Goal: Task Accomplishment & Management: Manage account settings

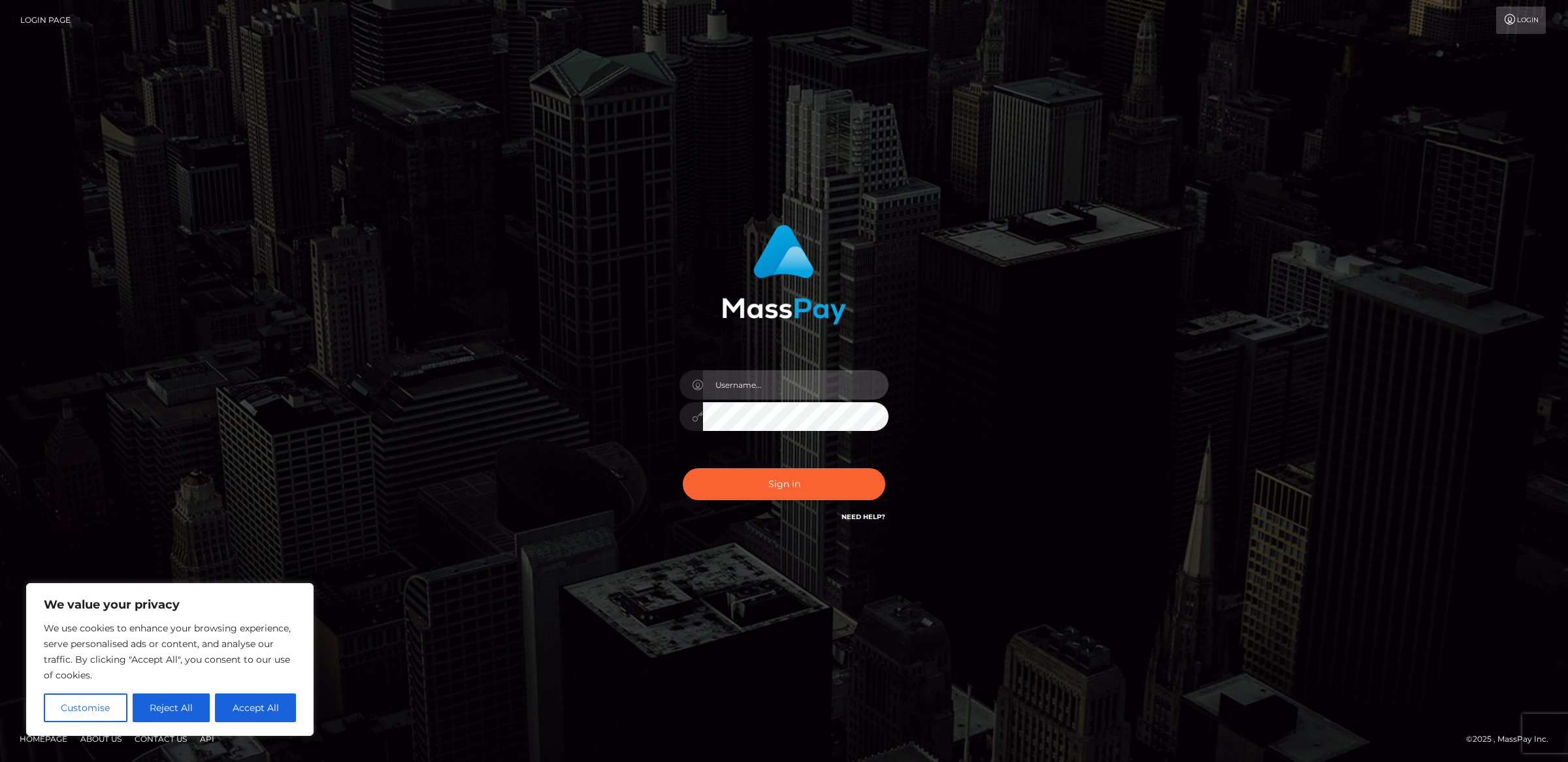
type input "alexism"
click at [769, 491] on button "Sign in" at bounding box center [784, 483] width 203 height 32
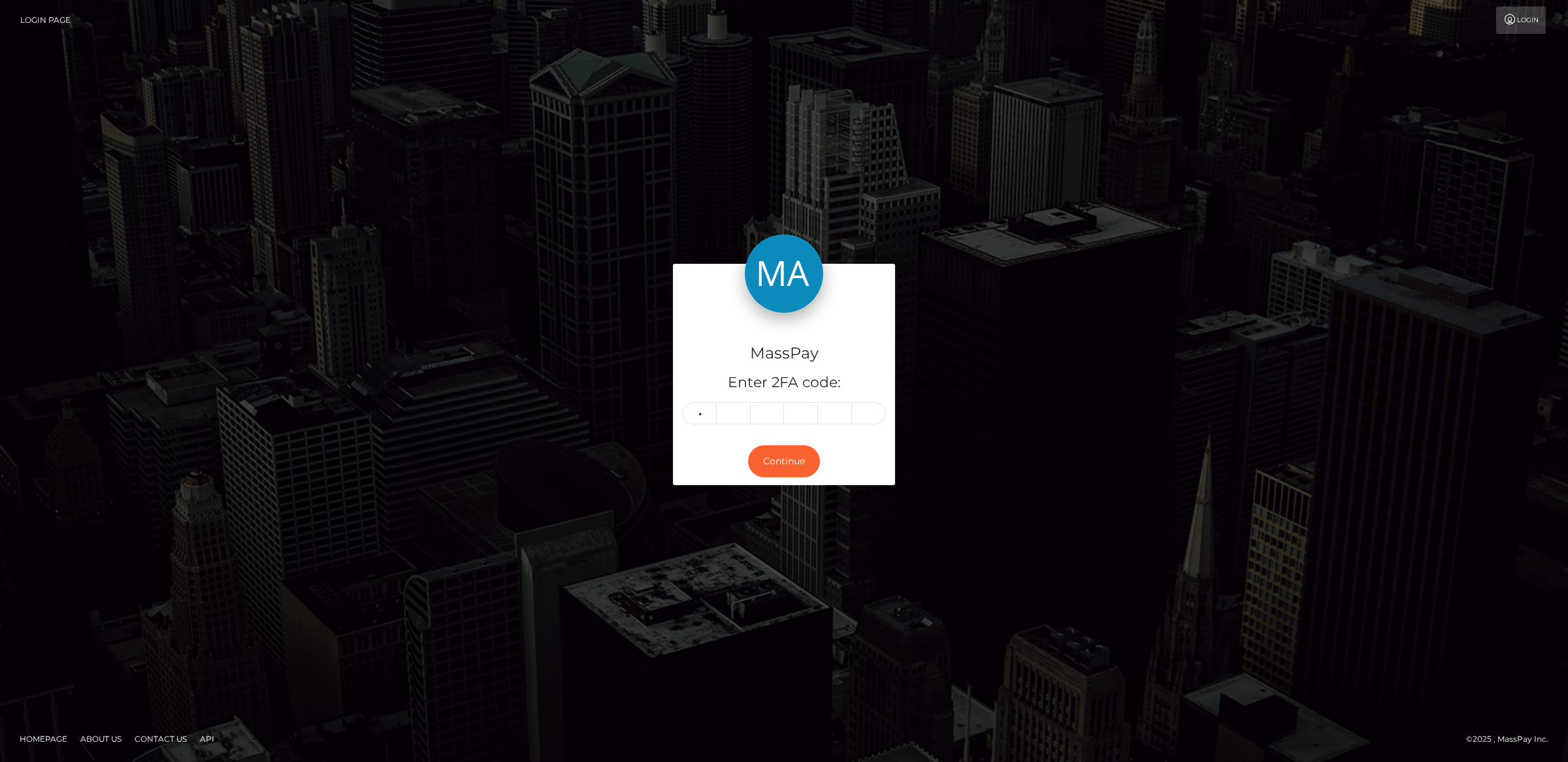
type input "1"
type input "7"
type input "5"
type input "8"
type input "4"
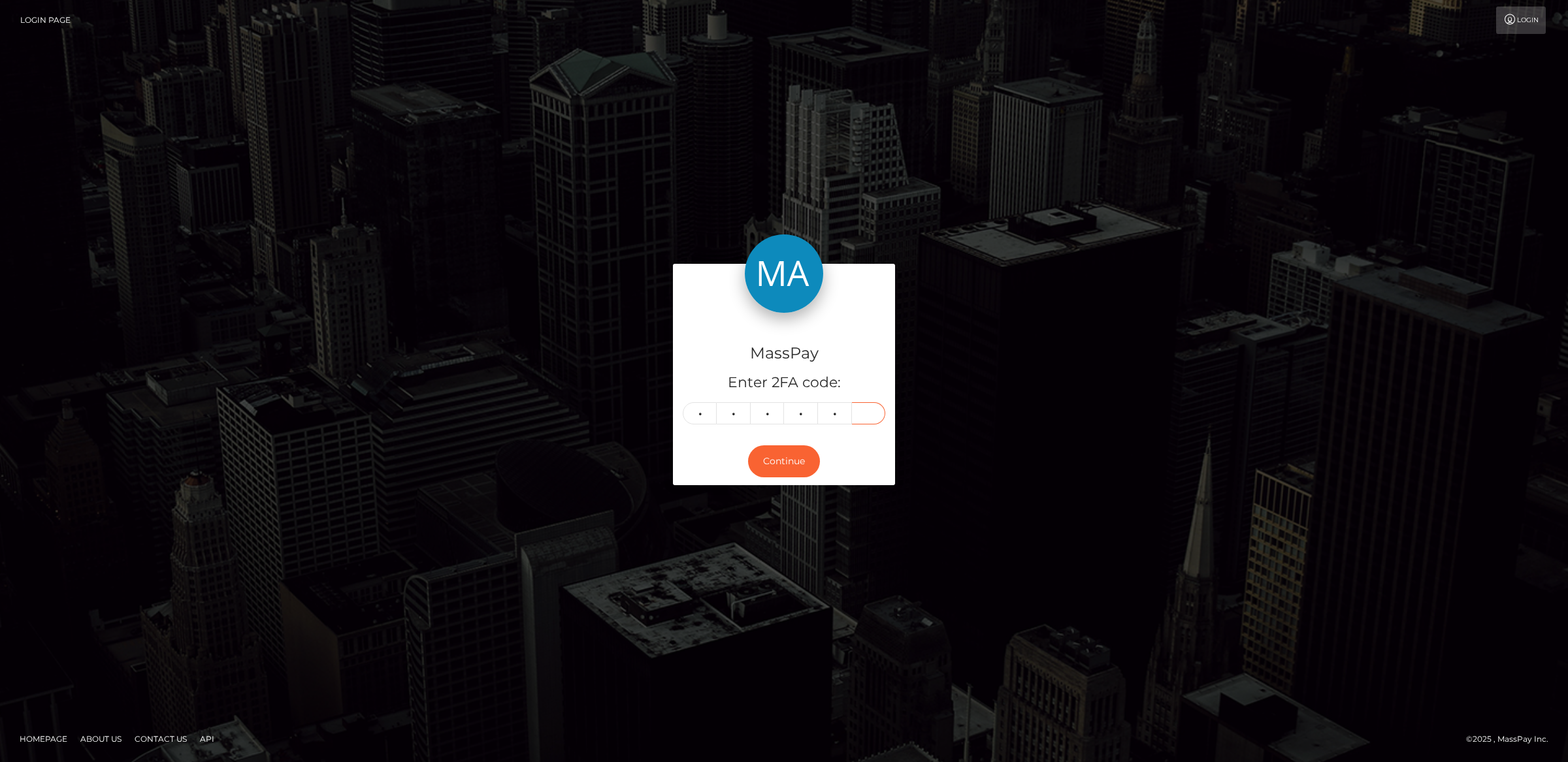
type input "8"
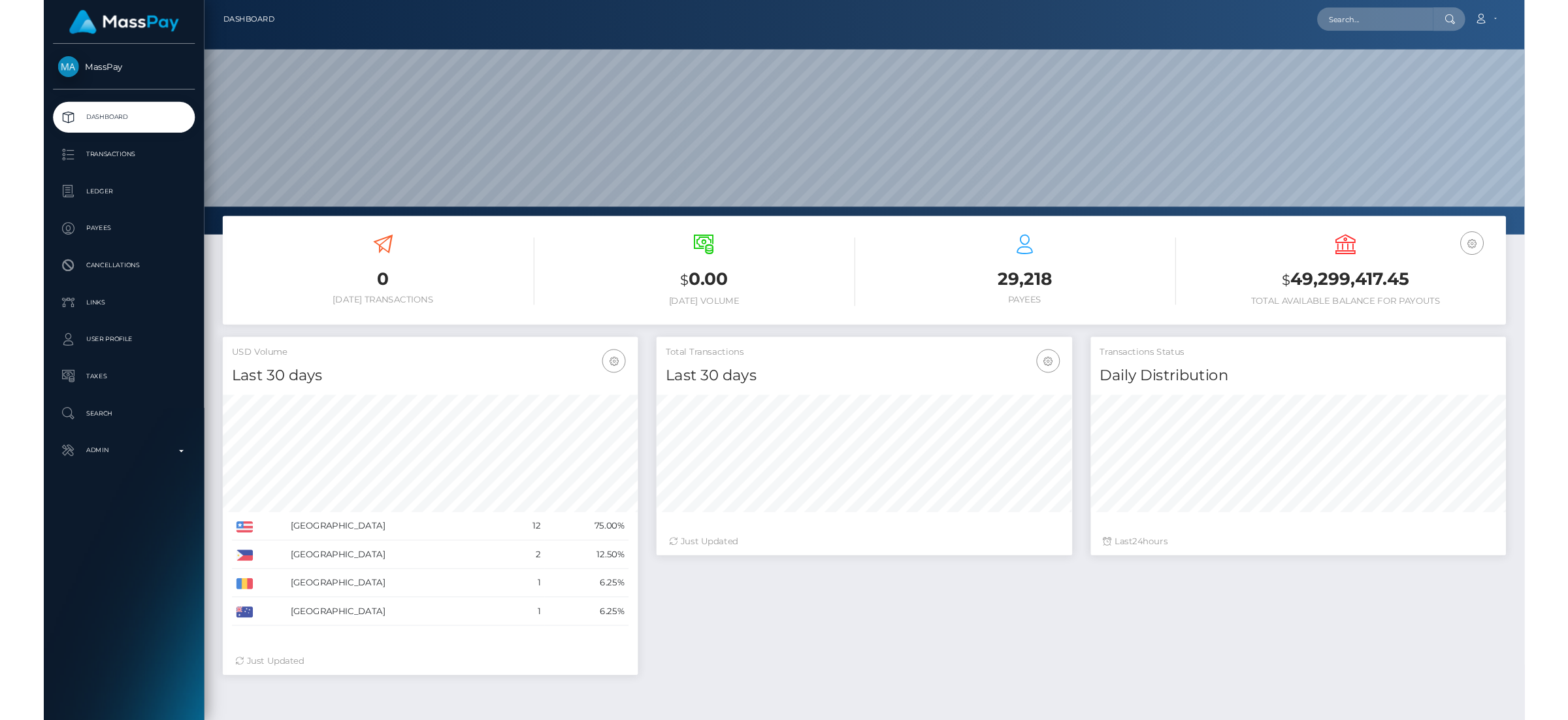
scroll to position [231, 439]
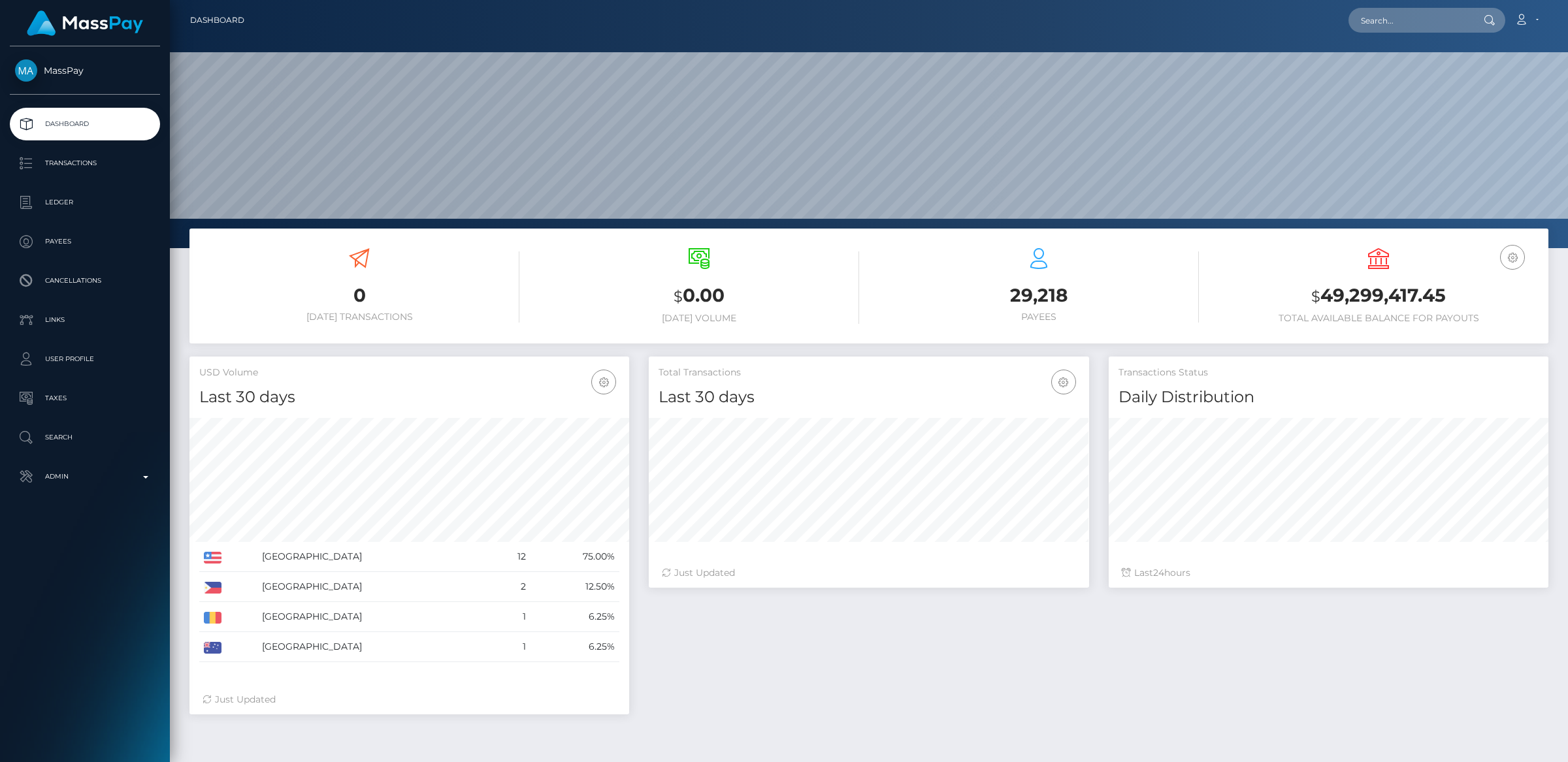
click at [76, 68] on span "MassPay" at bounding box center [85, 70] width 150 height 12
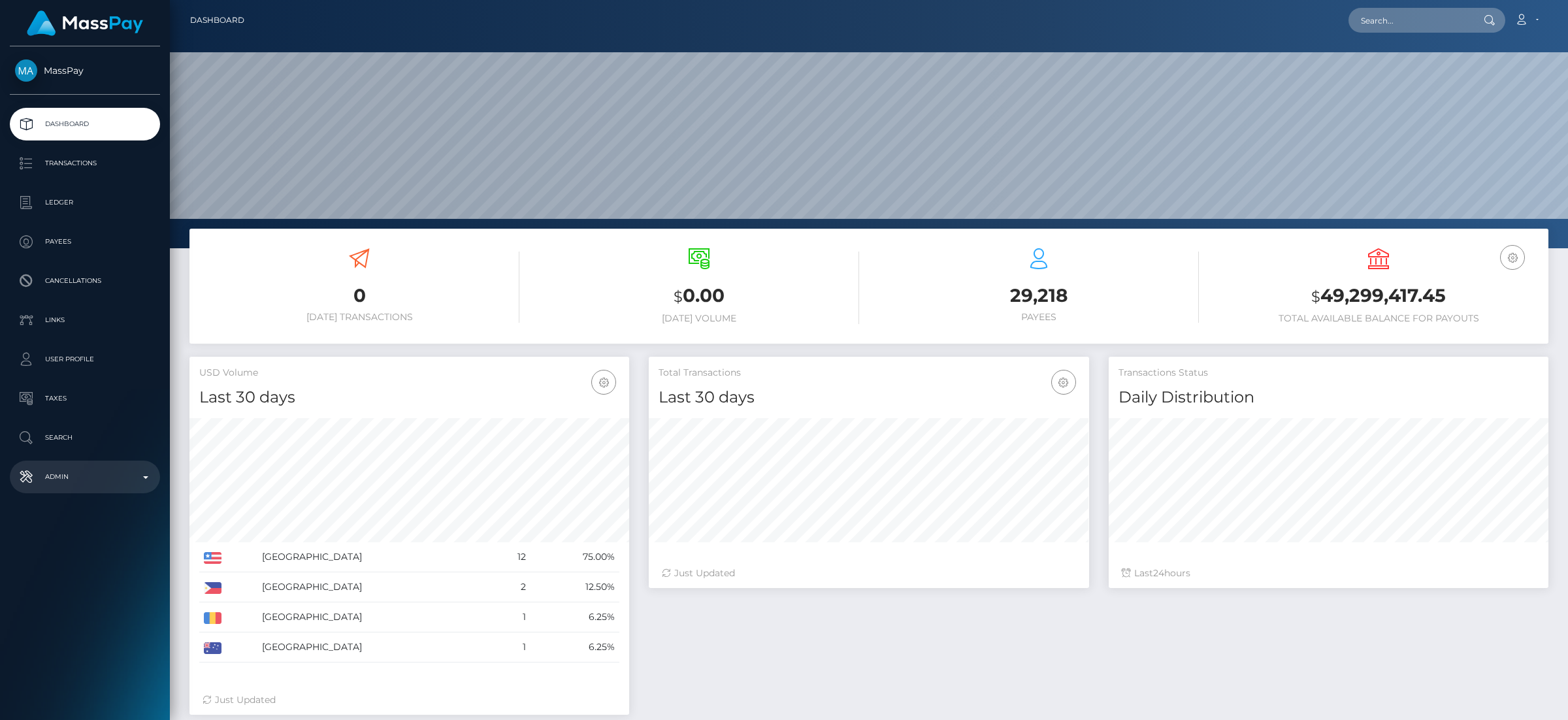
click at [53, 478] on p "Admin" at bounding box center [85, 477] width 140 height 20
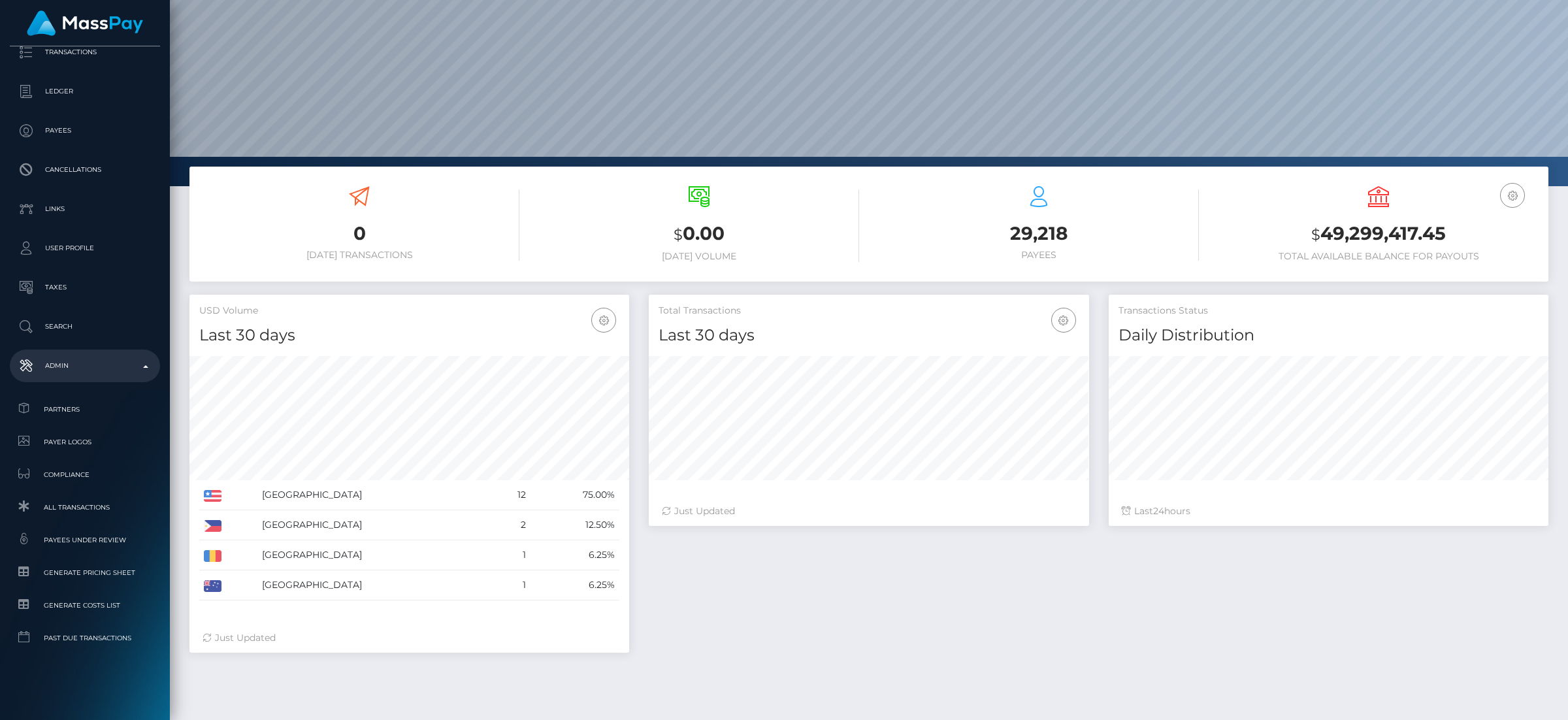
scroll to position [74, 0]
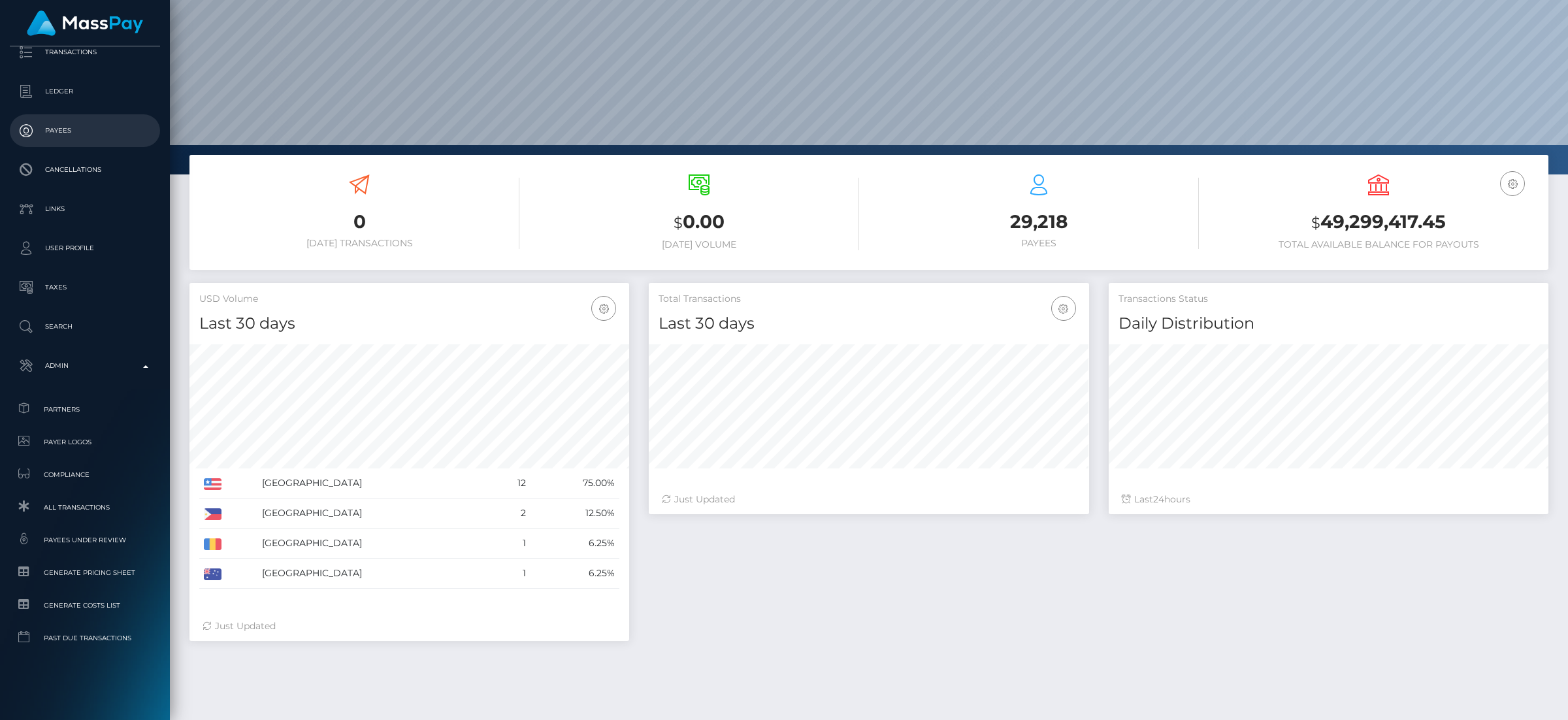
click at [69, 142] on link "Payees" at bounding box center [85, 131] width 150 height 33
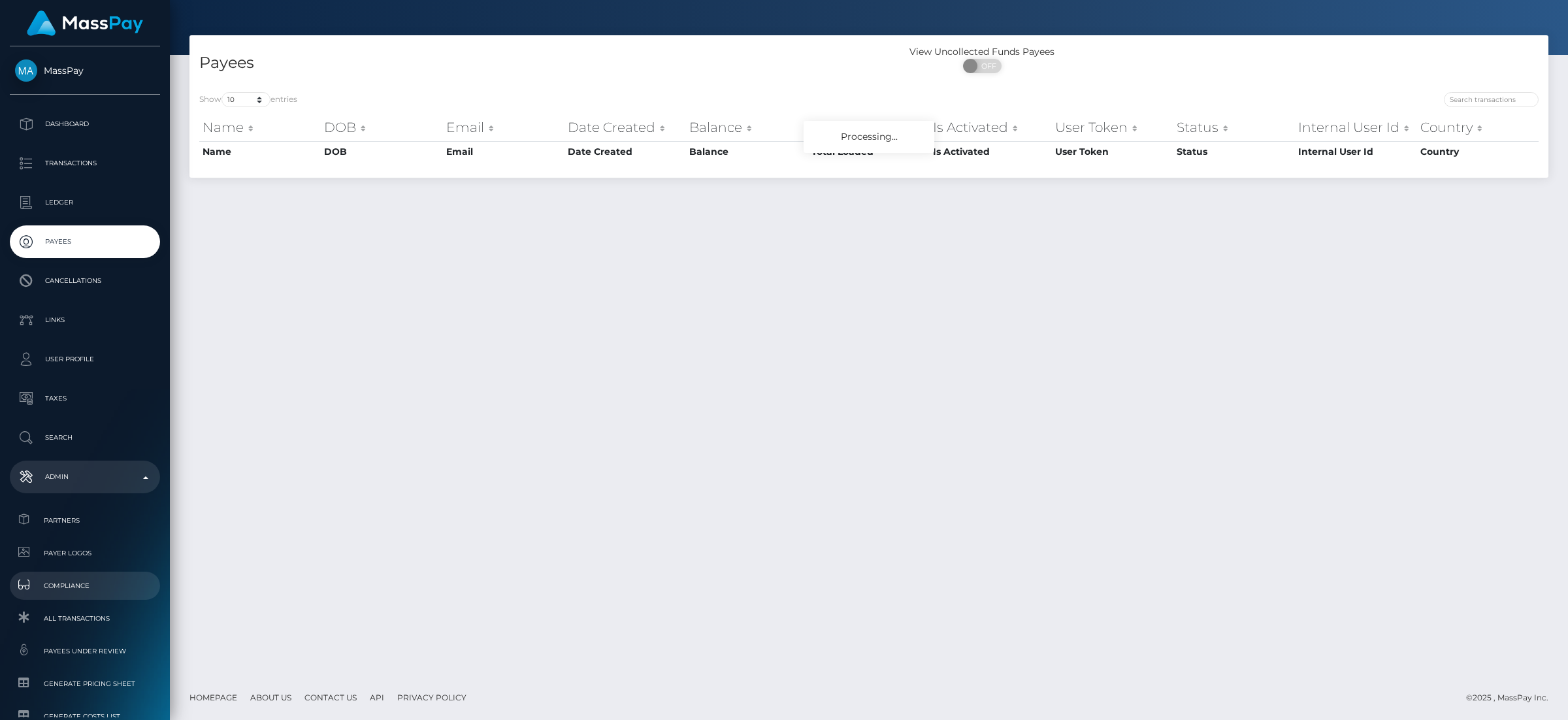
scroll to position [111, 0]
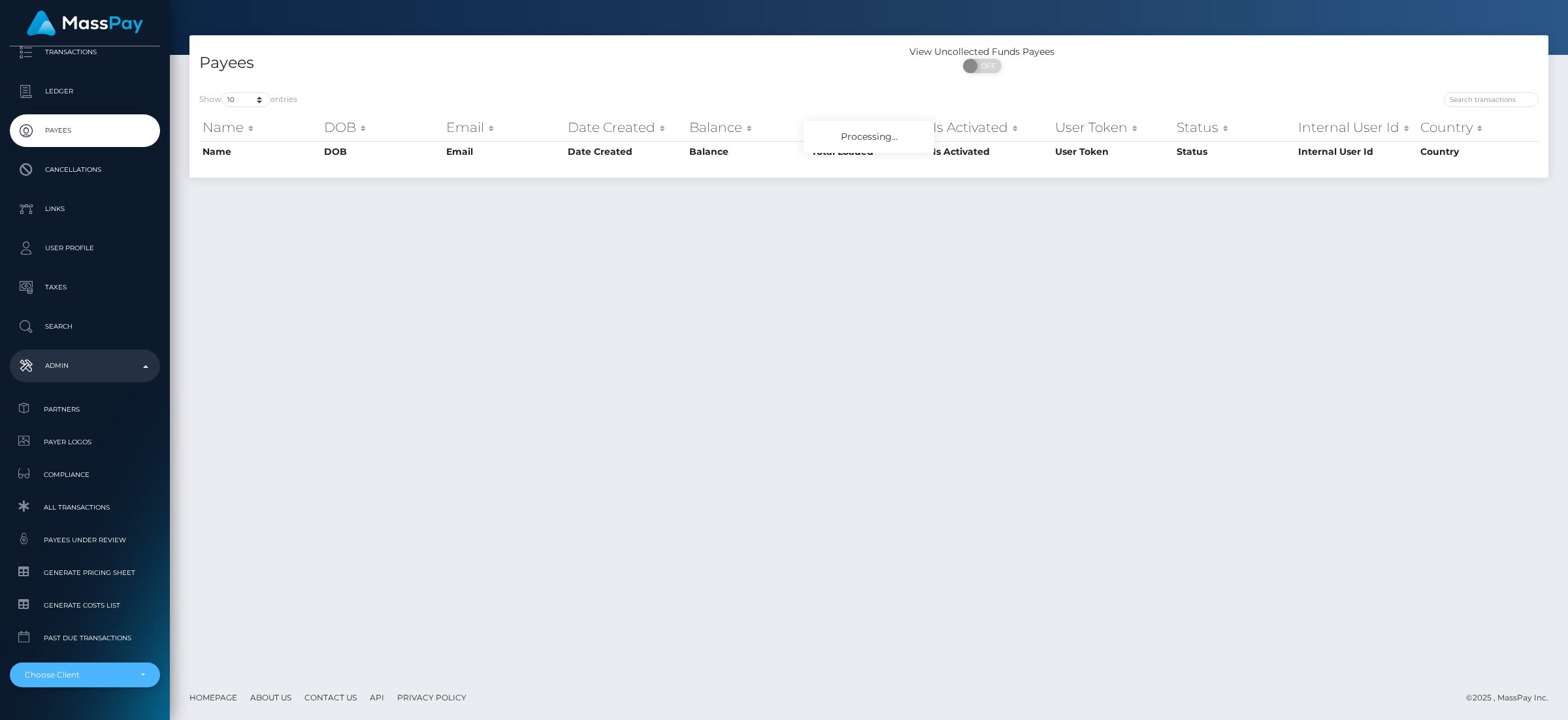
click at [90, 670] on div "Choose Client" at bounding box center [77, 675] width 105 height 10
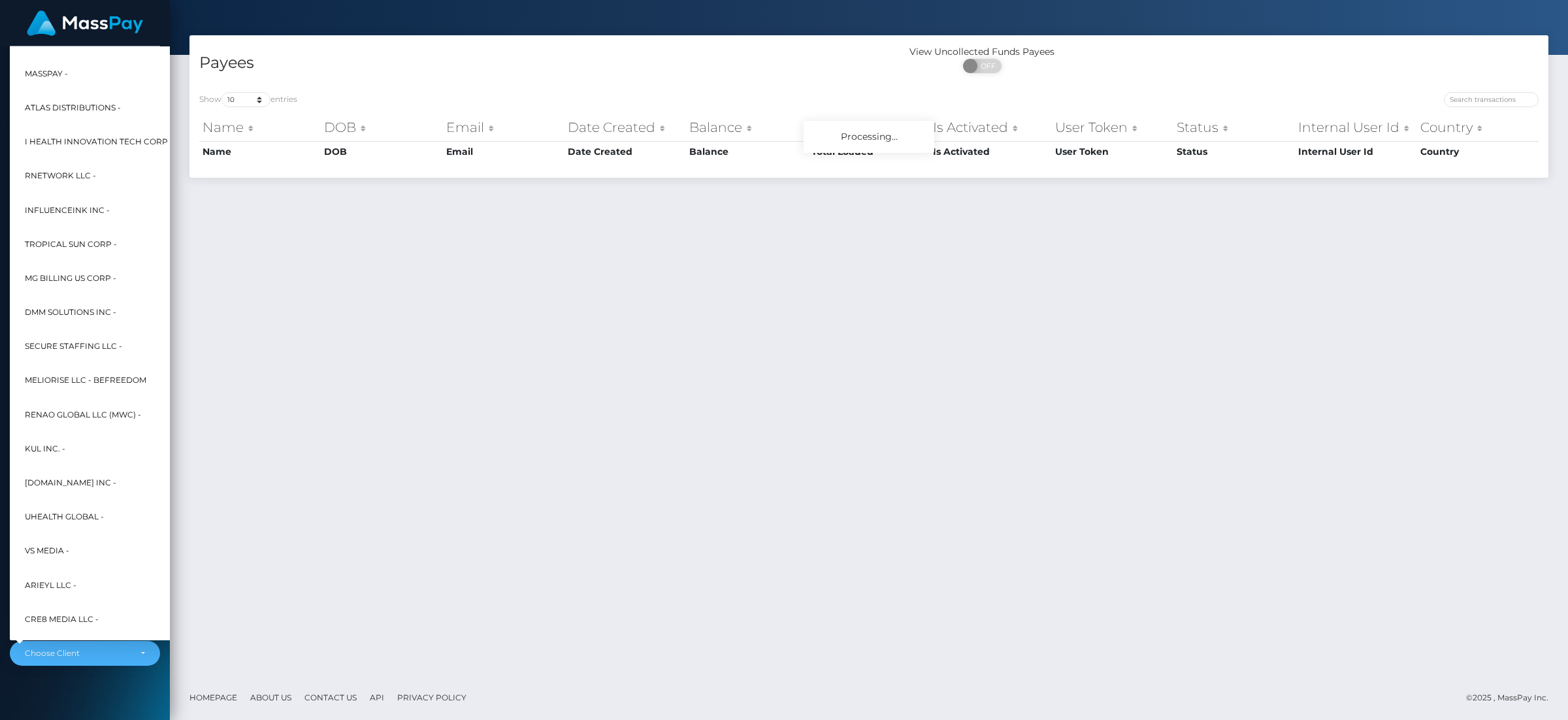
scroll to position [146, 0]
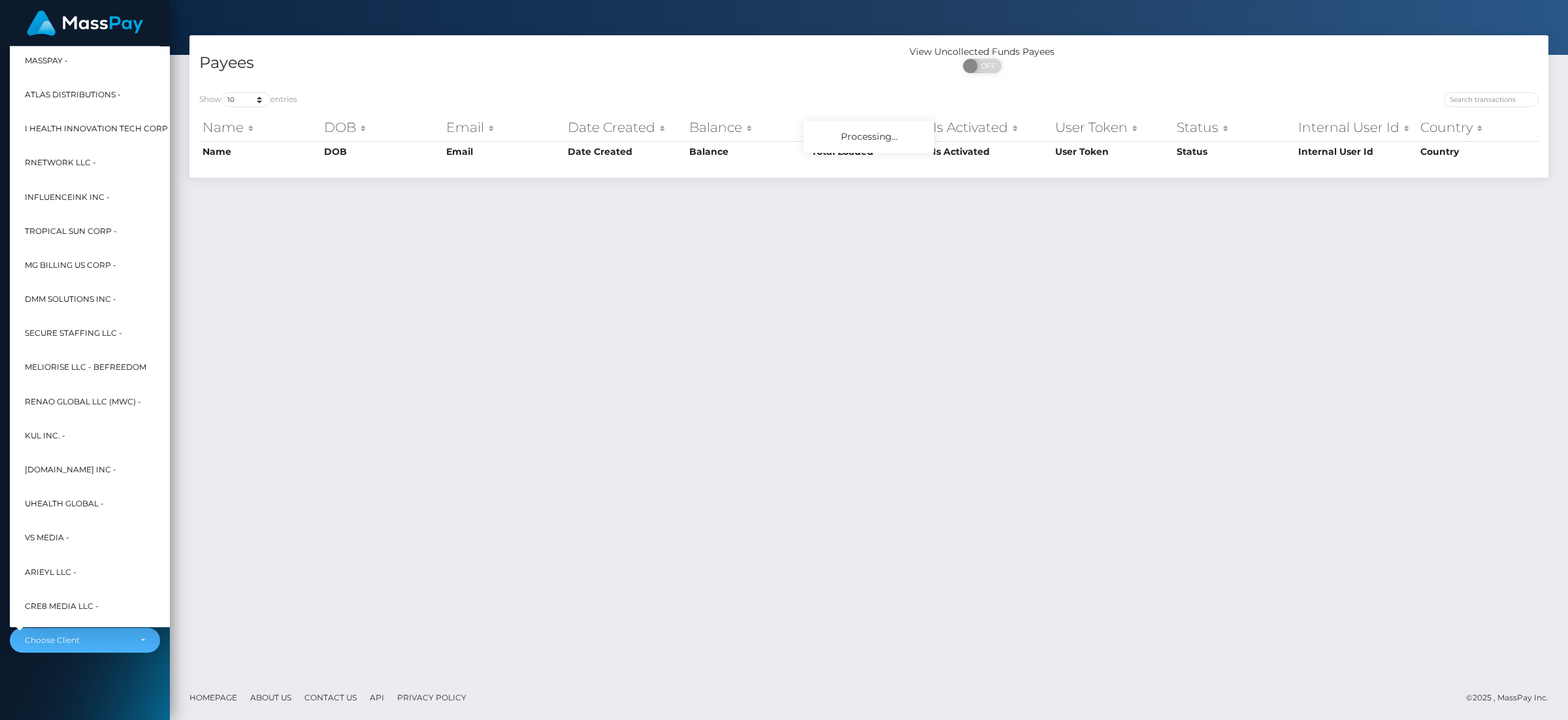
click at [110, 692] on div "MassPay Dashboard Transactions Ledger Payees Cancellations" at bounding box center [85, 381] width 170 height 671
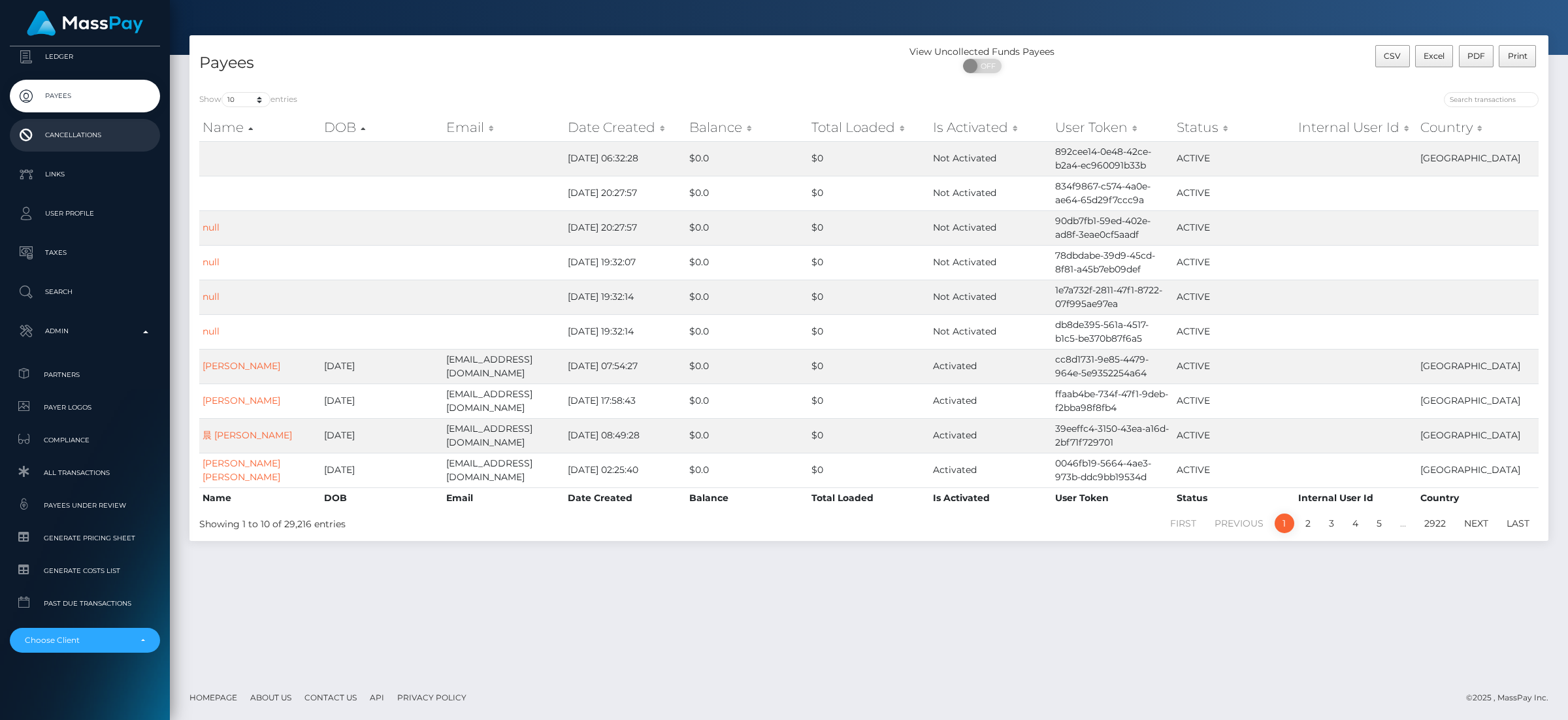
click at [77, 140] on p "Cancellations" at bounding box center [85, 135] width 140 height 20
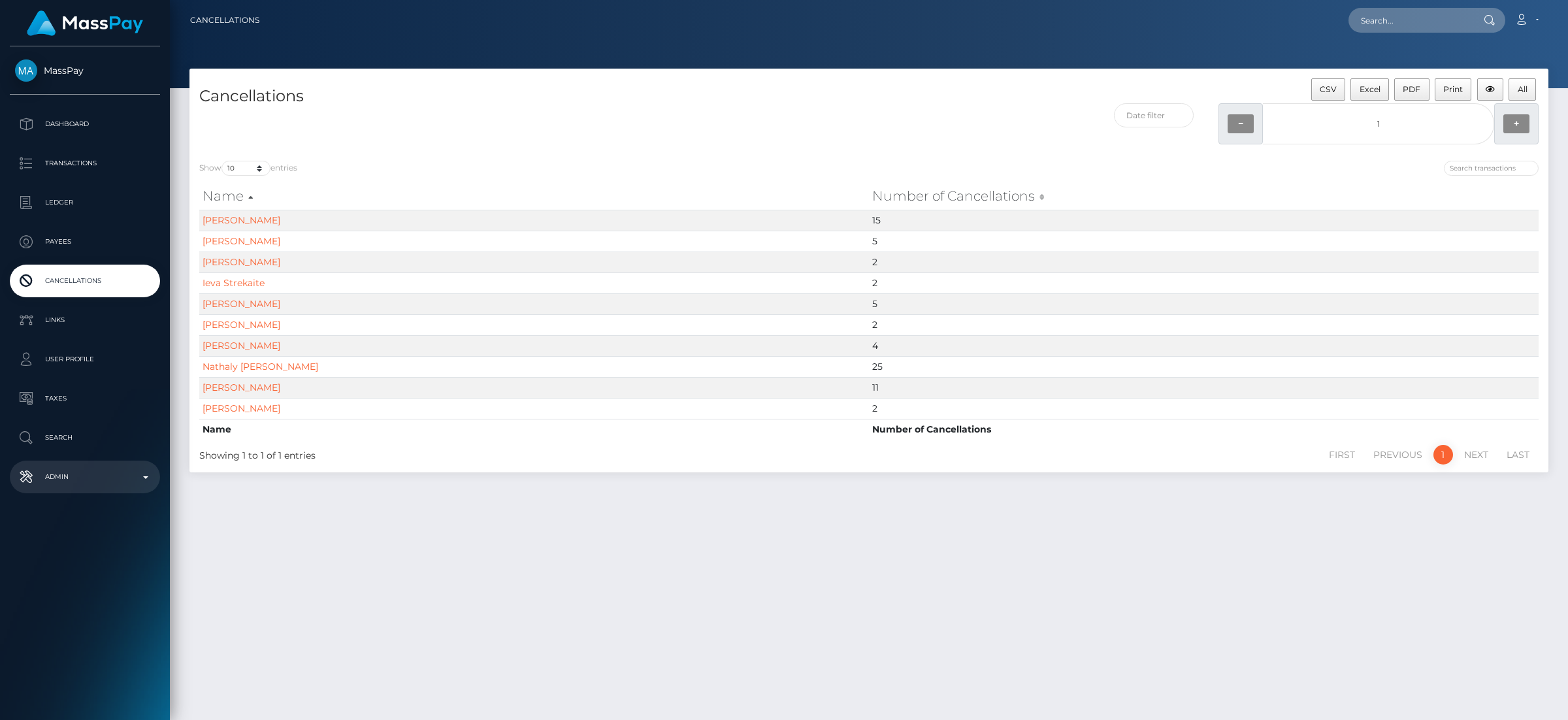
click at [77, 468] on p "Admin" at bounding box center [85, 477] width 140 height 20
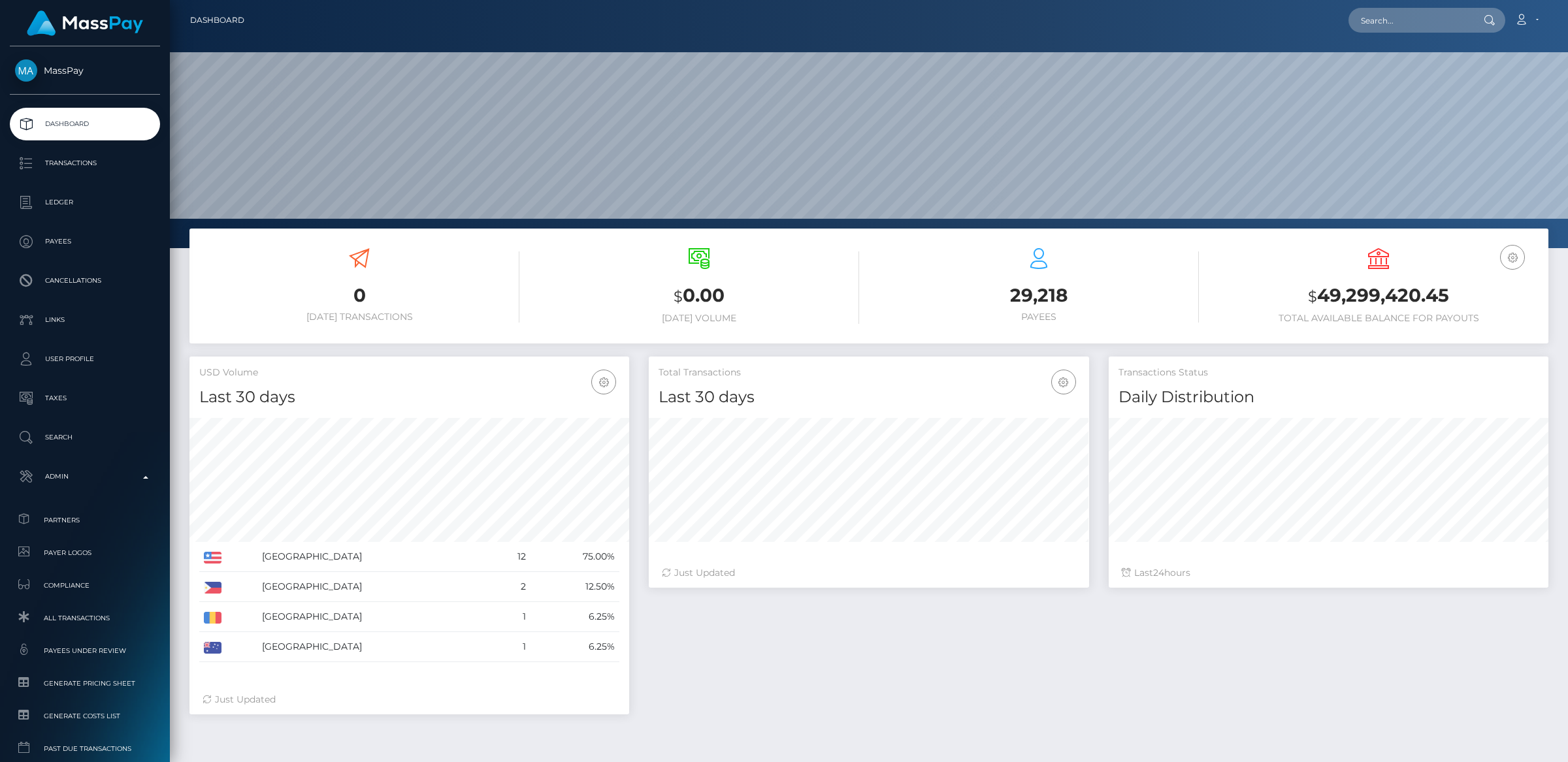
scroll to position [231, 439]
click at [1529, 29] on link "Account" at bounding box center [1527, 20] width 38 height 27
click at [1517, 83] on link "Logout" at bounding box center [1496, 84] width 105 height 24
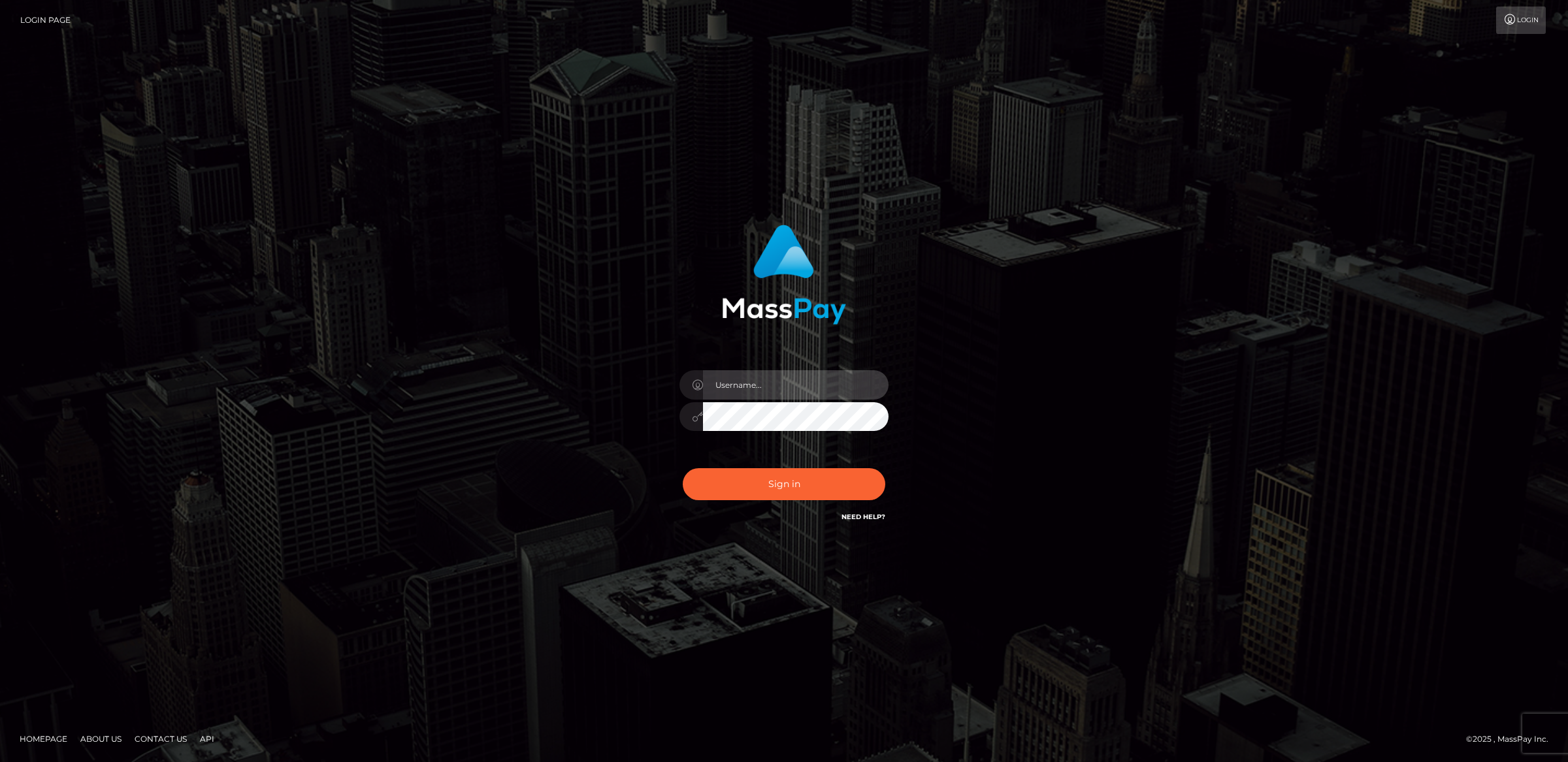
type input "alexism"
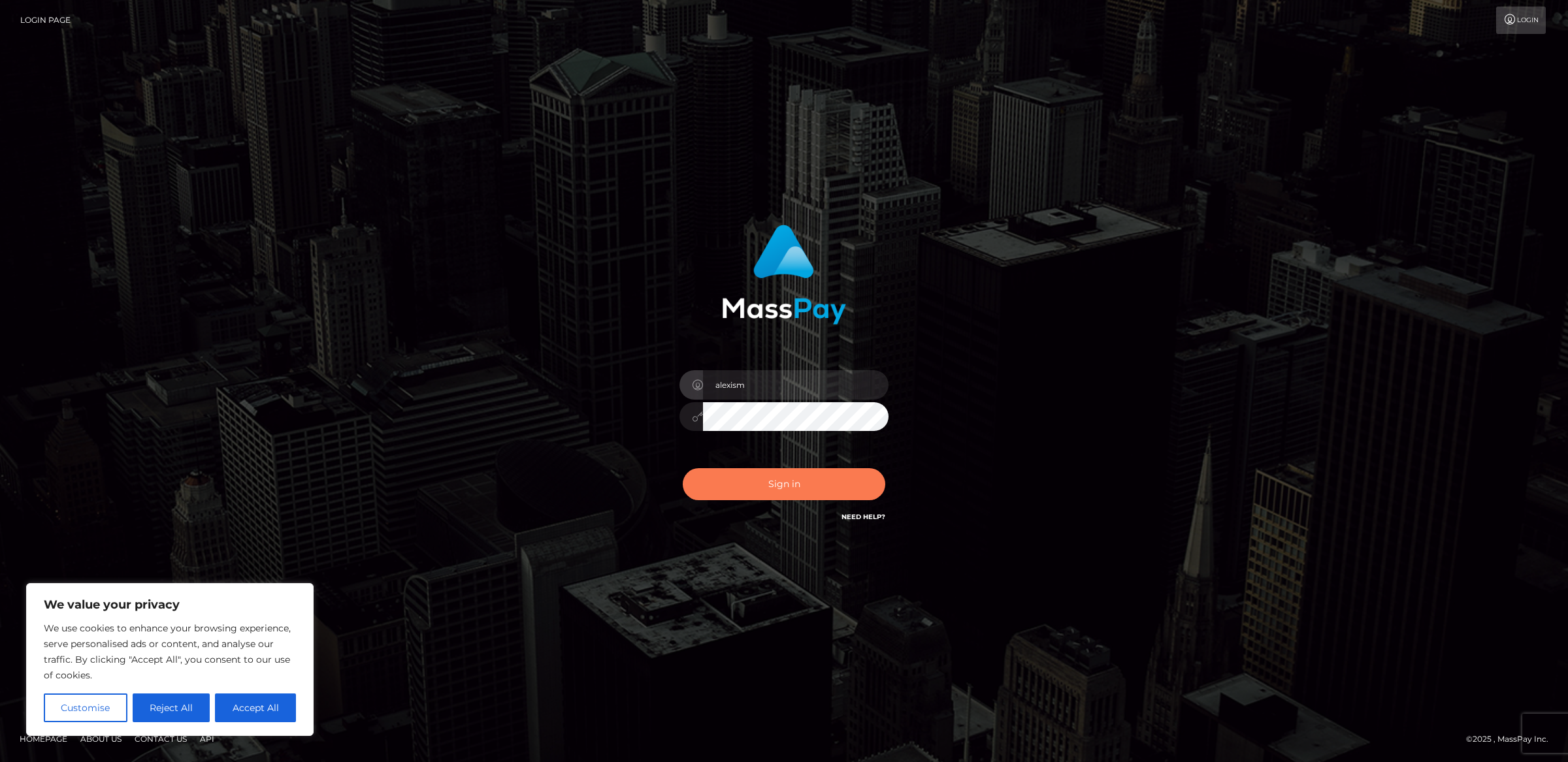
click at [773, 495] on button "Sign in" at bounding box center [784, 483] width 203 height 32
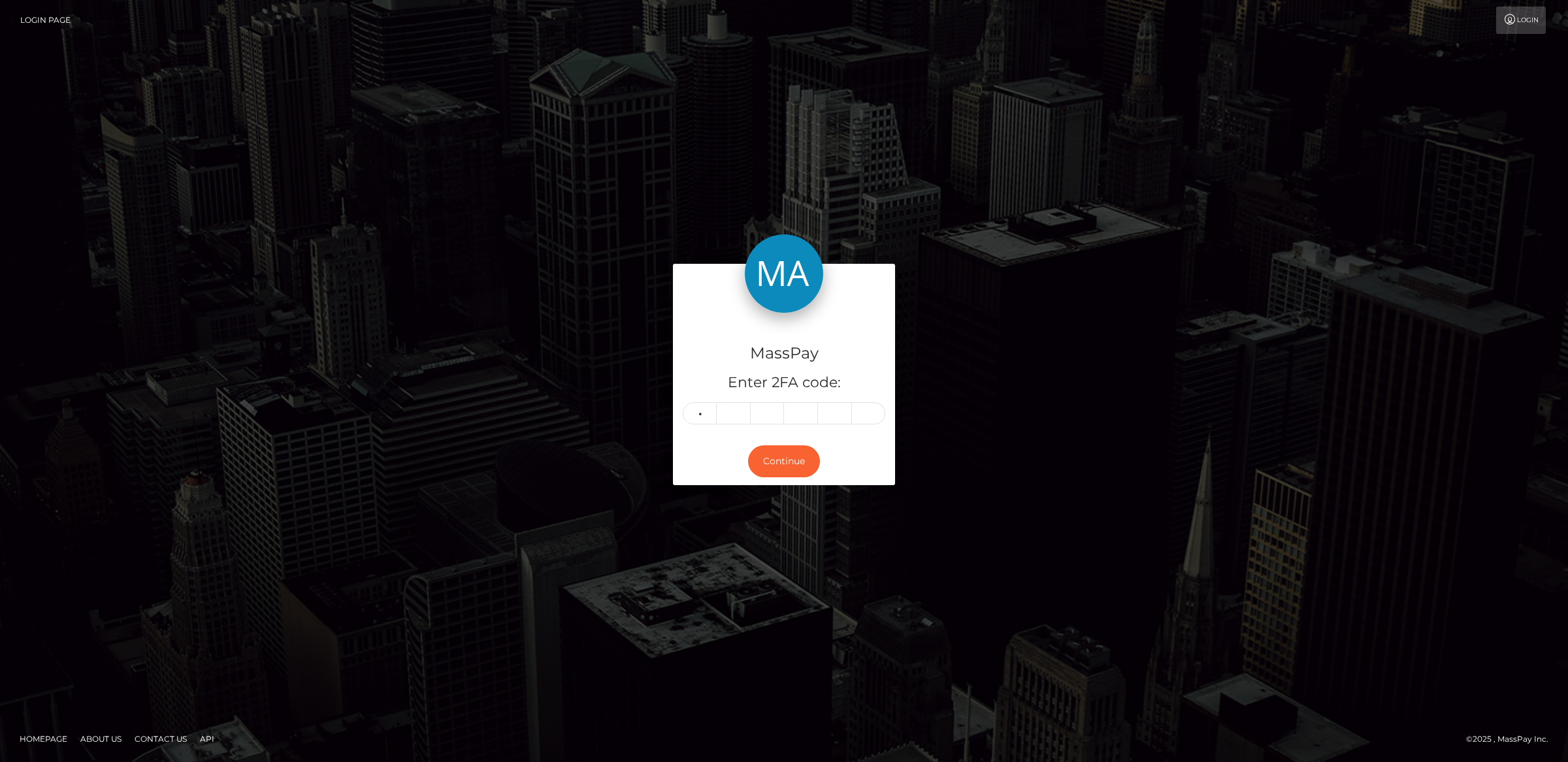
type input "1"
type input "3"
type input "5"
type input "4"
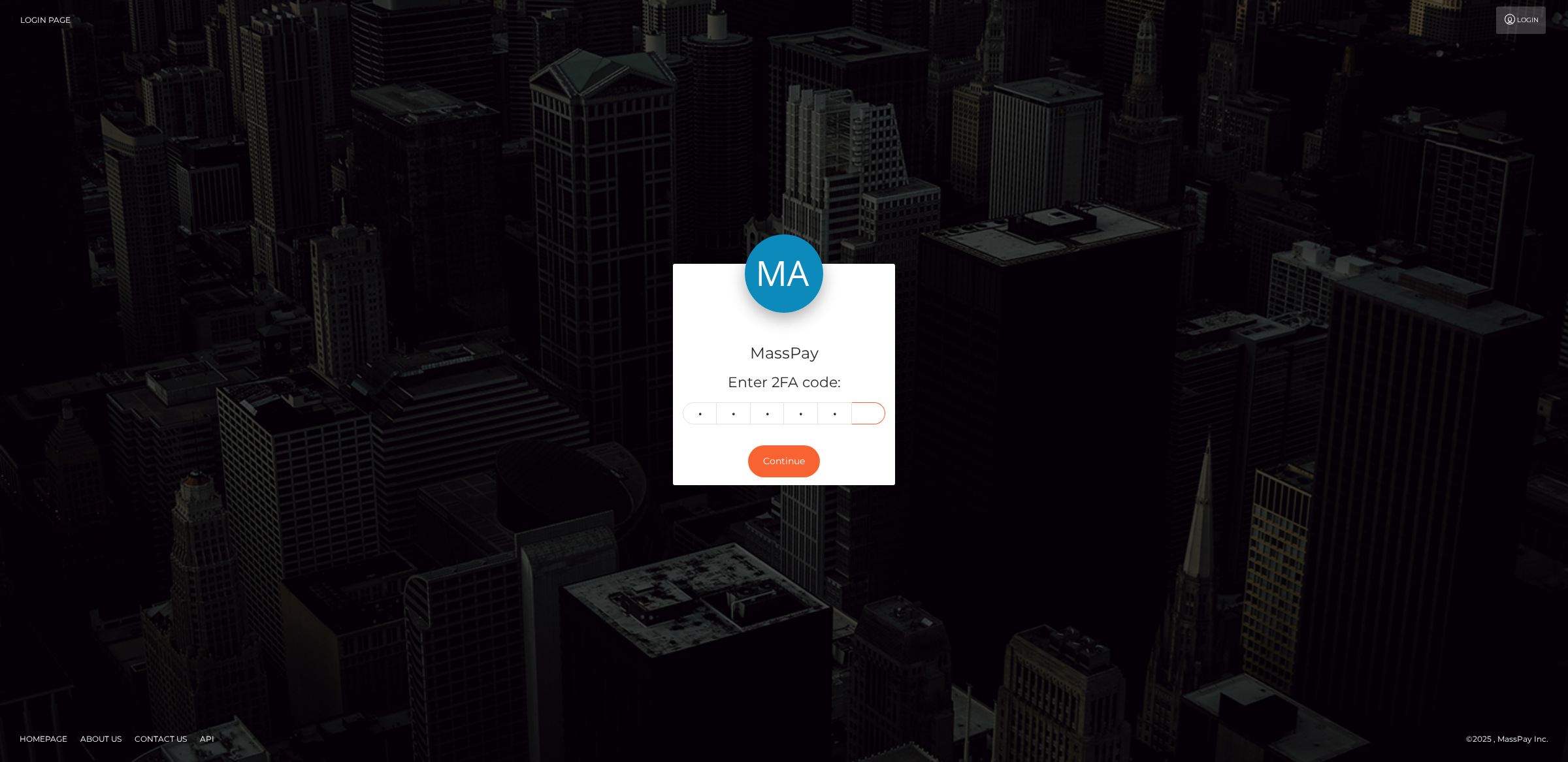
type input "3"
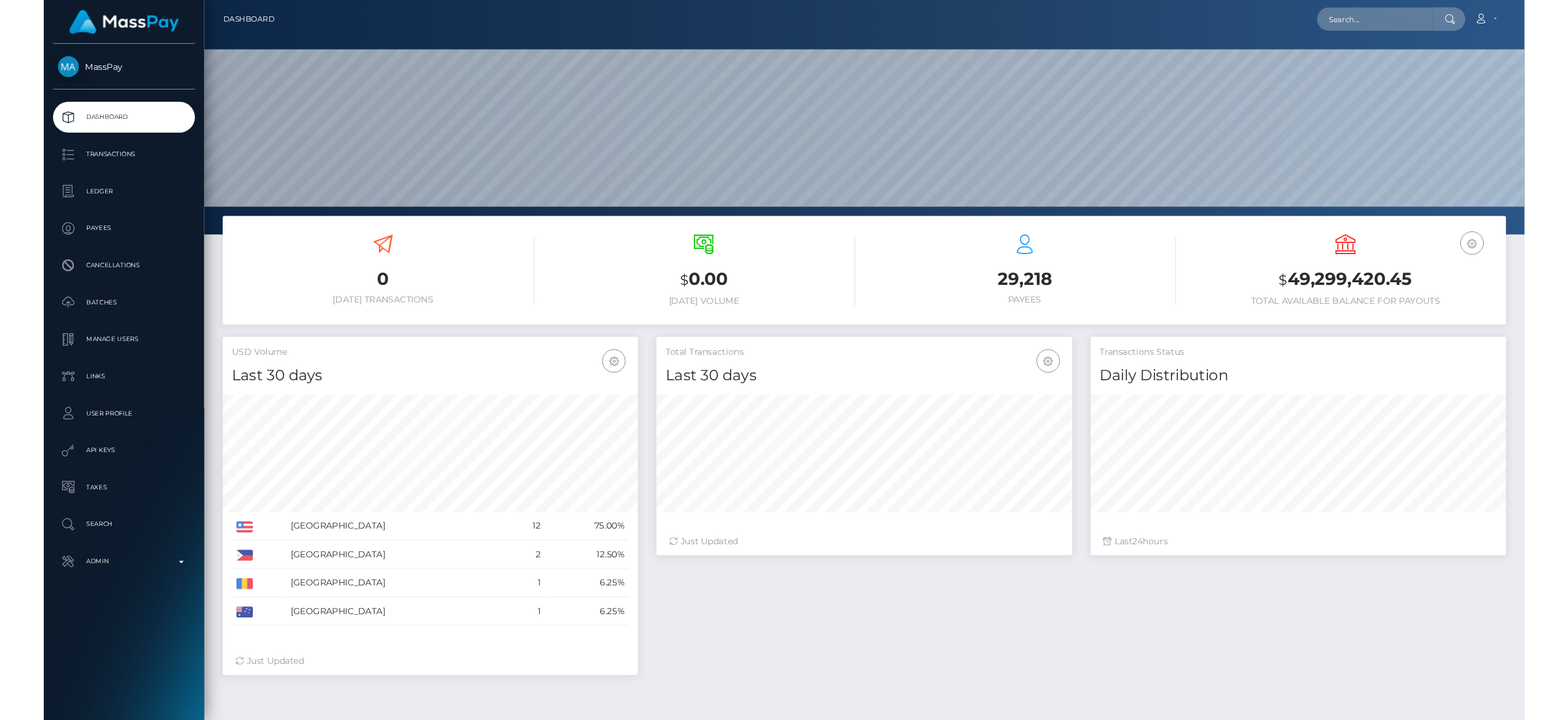
scroll to position [231, 439]
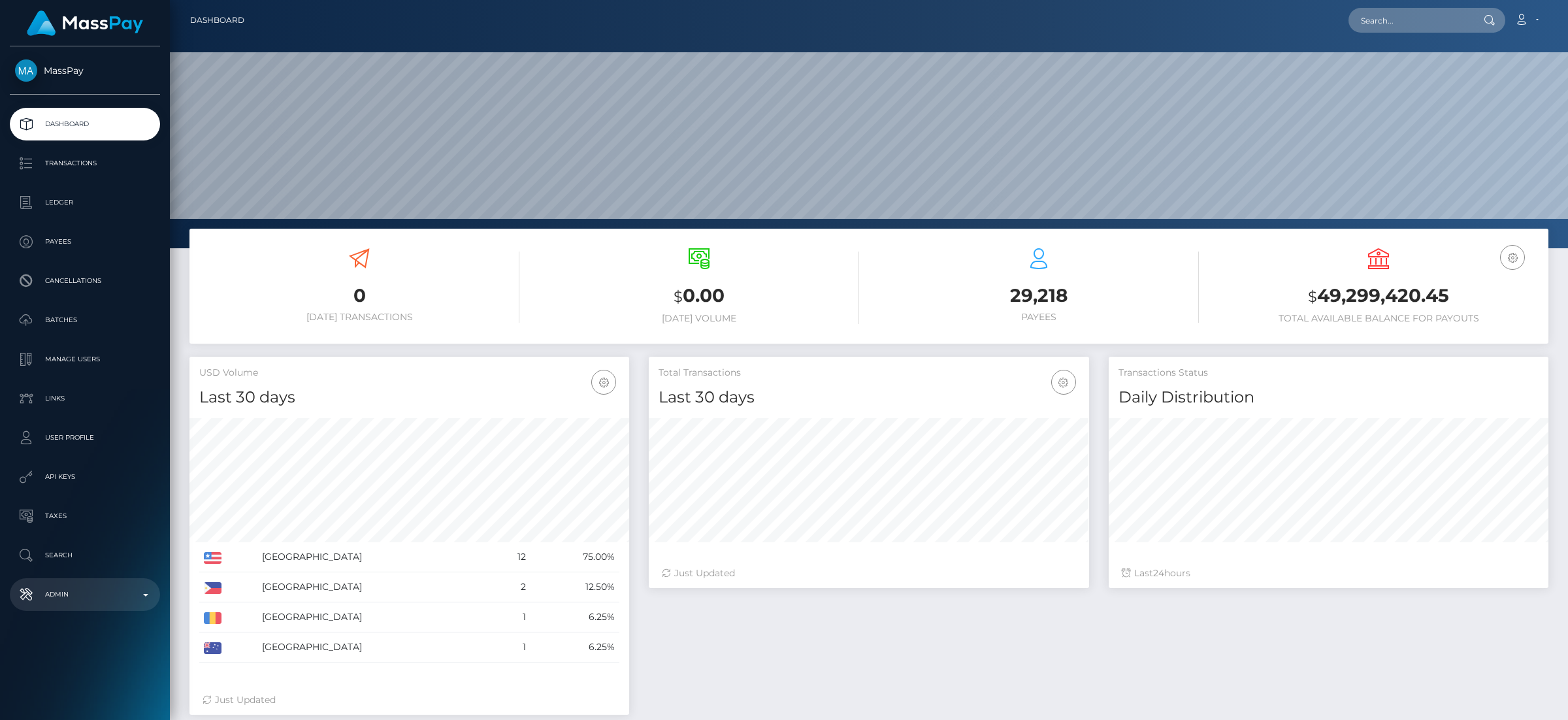
click at [74, 594] on p "Admin" at bounding box center [85, 594] width 140 height 20
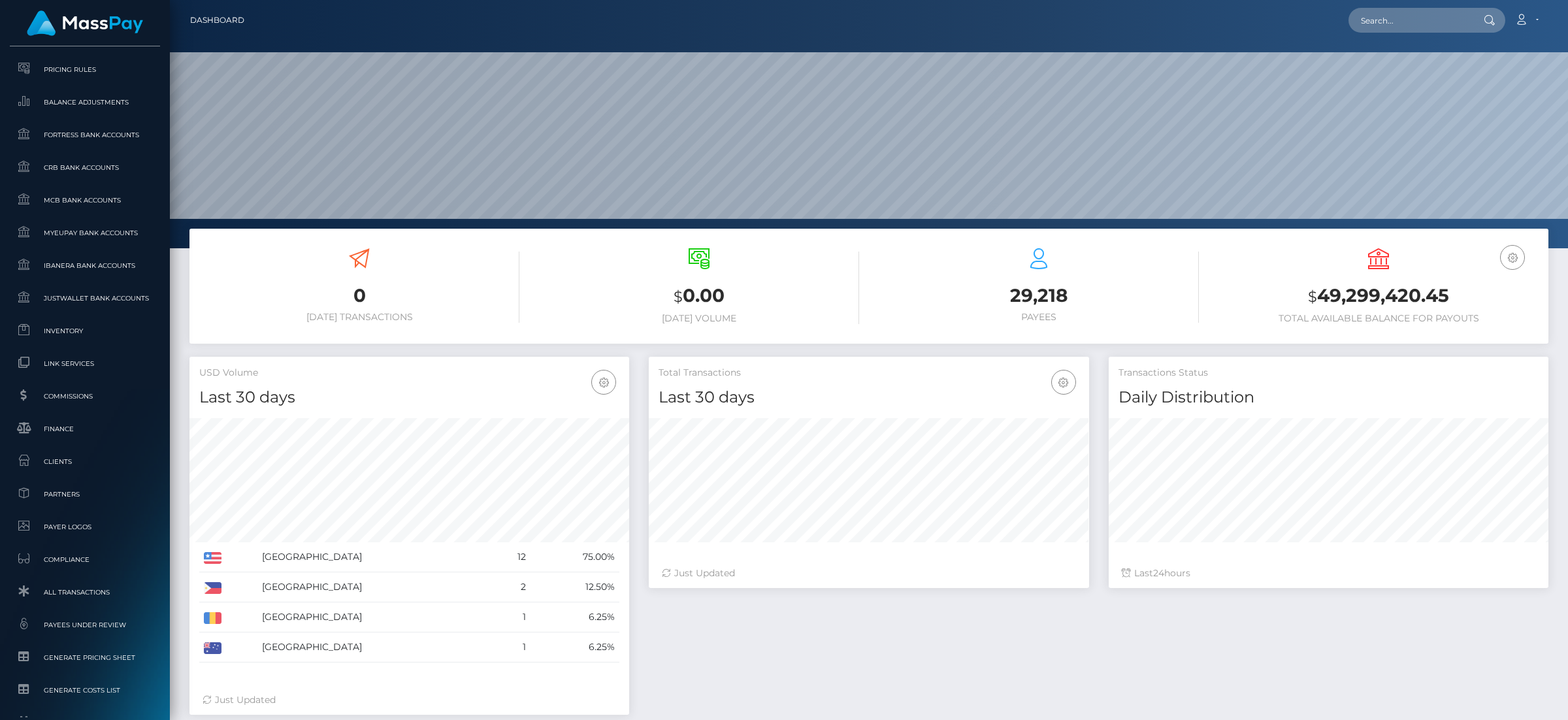
scroll to position [575, 0]
click at [70, 454] on span "Clients" at bounding box center [85, 454] width 140 height 15
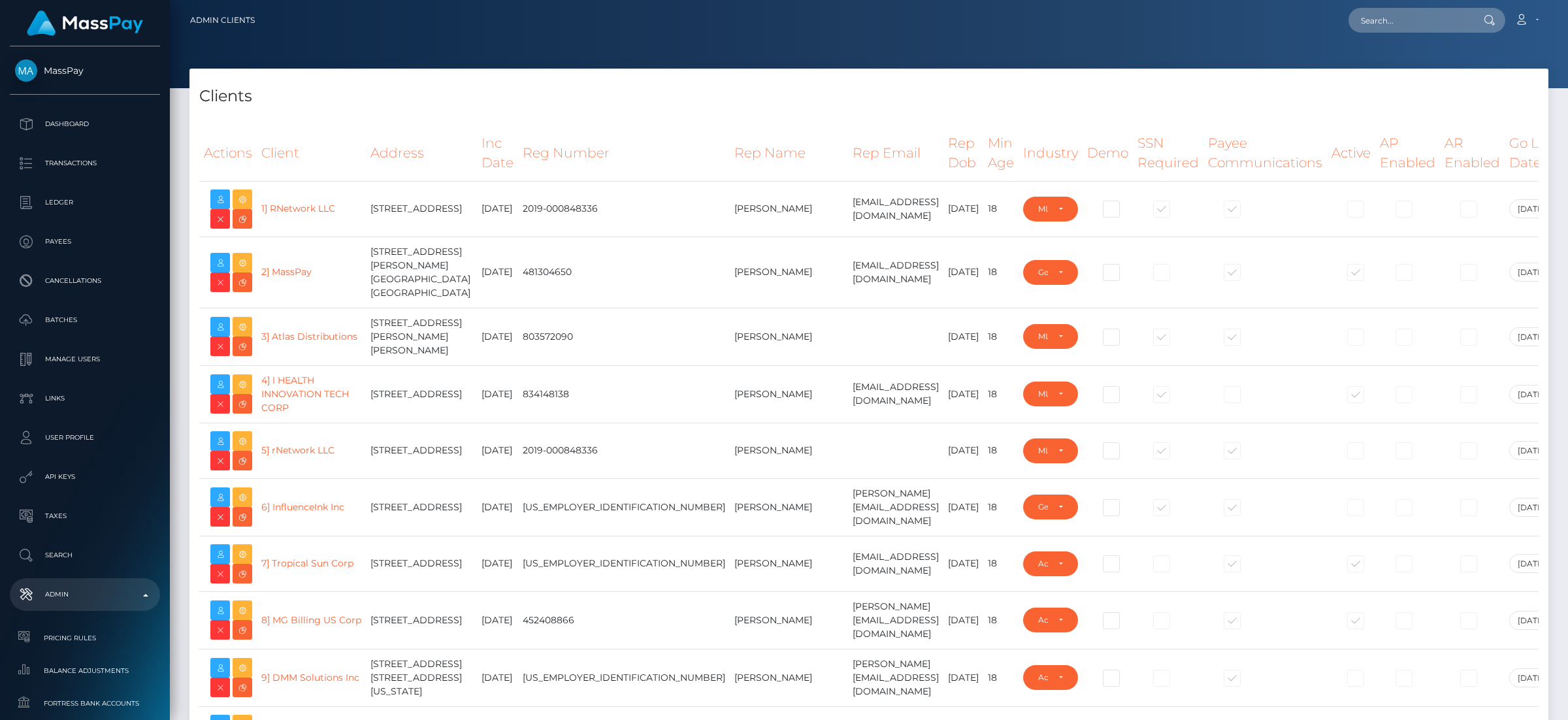
select select "223"
click at [243, 555] on icon at bounding box center [243, 554] width 16 height 16
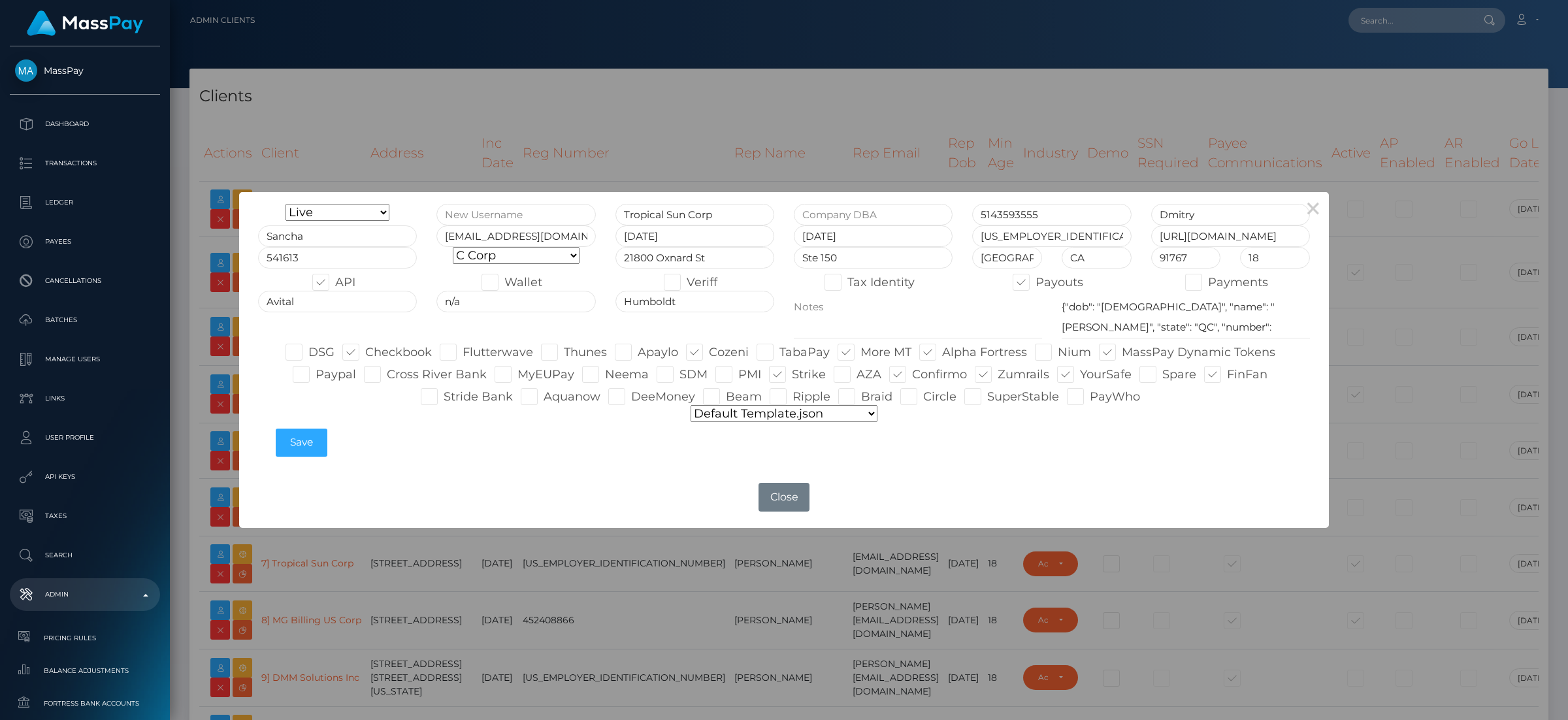
click at [879, 412] on div "Default pricing Zero Fees WowVegas Whop VSMedia Promotion Unlockt.json Tilia Th…" at bounding box center [784, 414] width 1072 height 17
click at [871, 413] on select "Default pricing Zero Fees WowVegas Whop VSMedia Promotion Unlockt.json Tilia Th…" at bounding box center [784, 414] width 187 height 17
click at [690, 405] on select "Default pricing Zero Fees WowVegas Whop VSMedia Promotion Unlockt.json Tilia Th…" at bounding box center [784, 414] width 187 height 17
click at [1315, 207] on button "×" at bounding box center [1314, 207] width 31 height 31
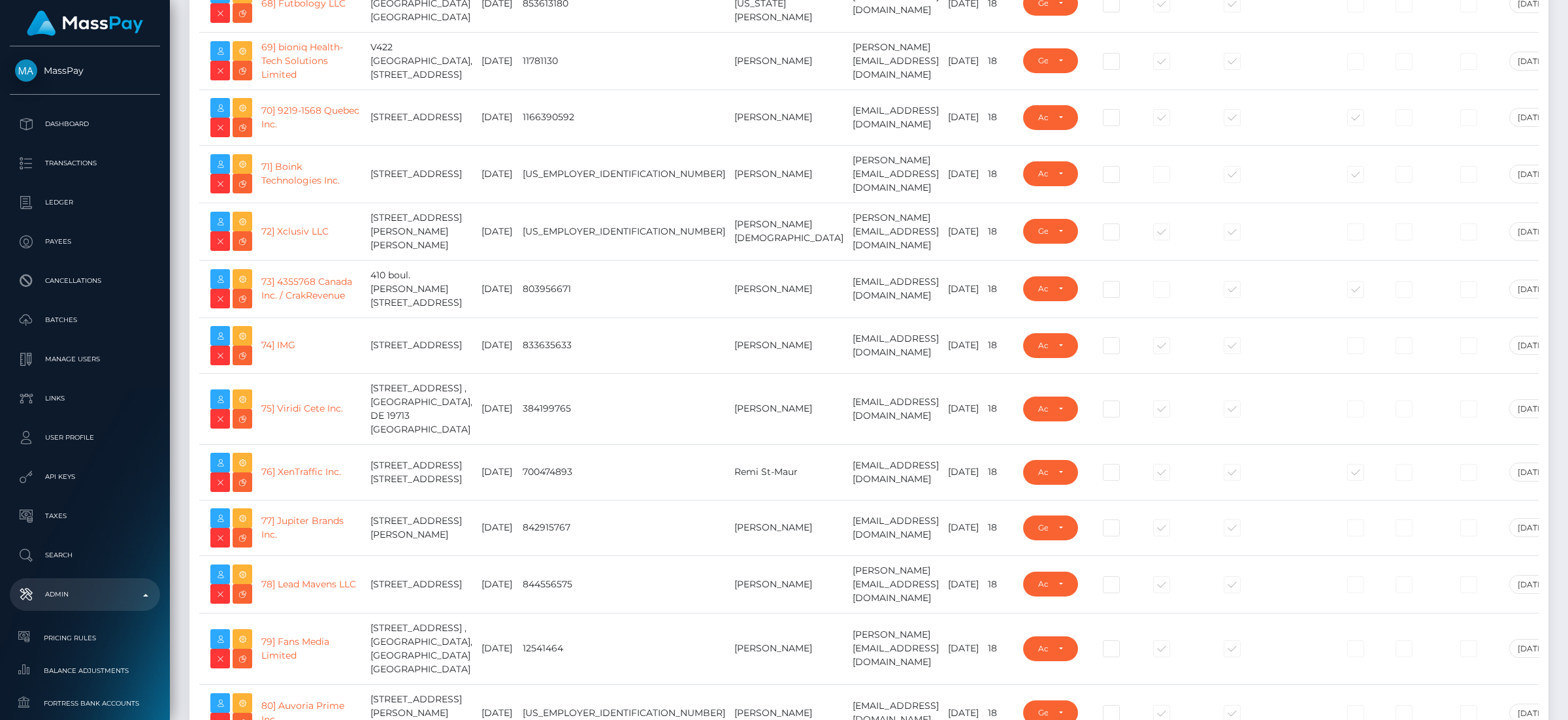
scroll to position [14409, 0]
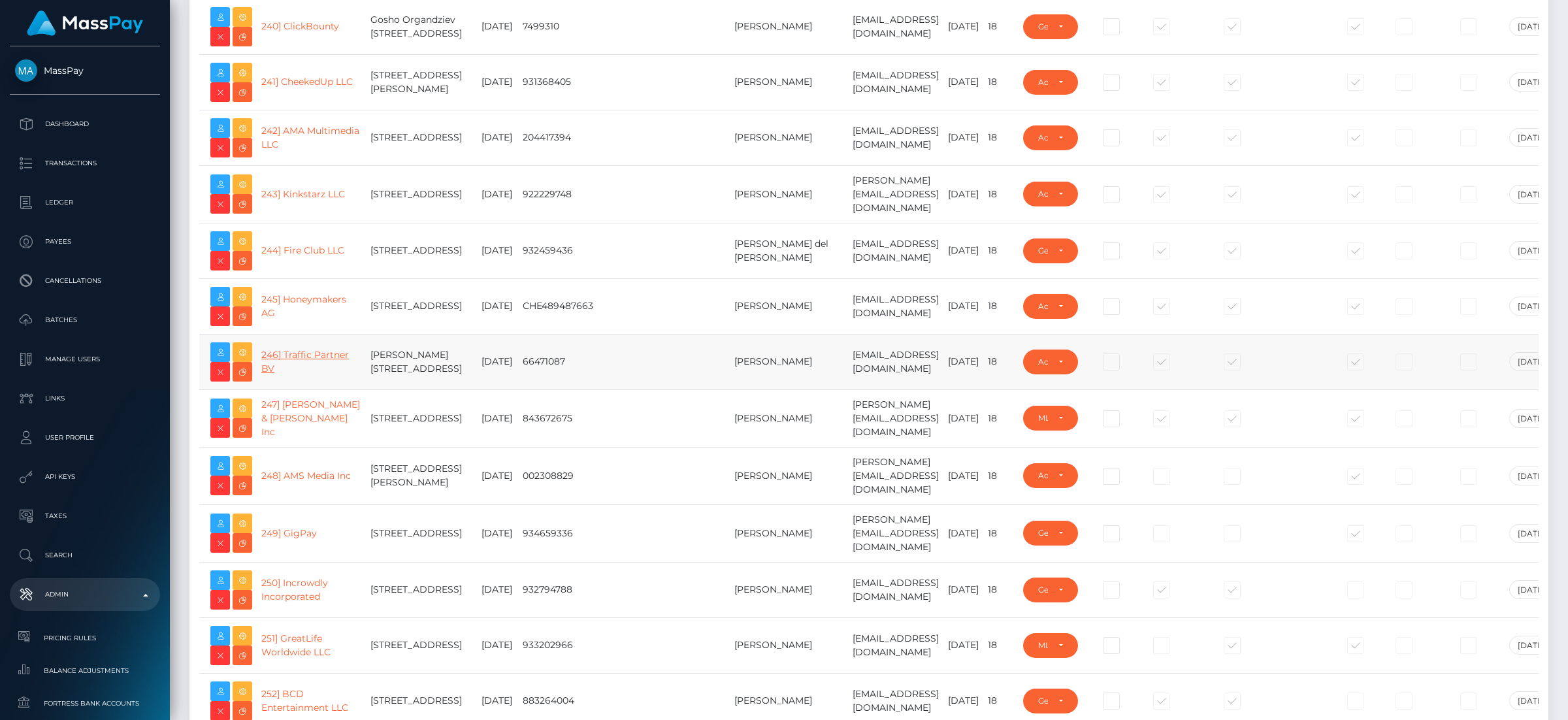
click at [275, 362] on link "246] Traffic Partner BV" at bounding box center [305, 362] width 88 height 26
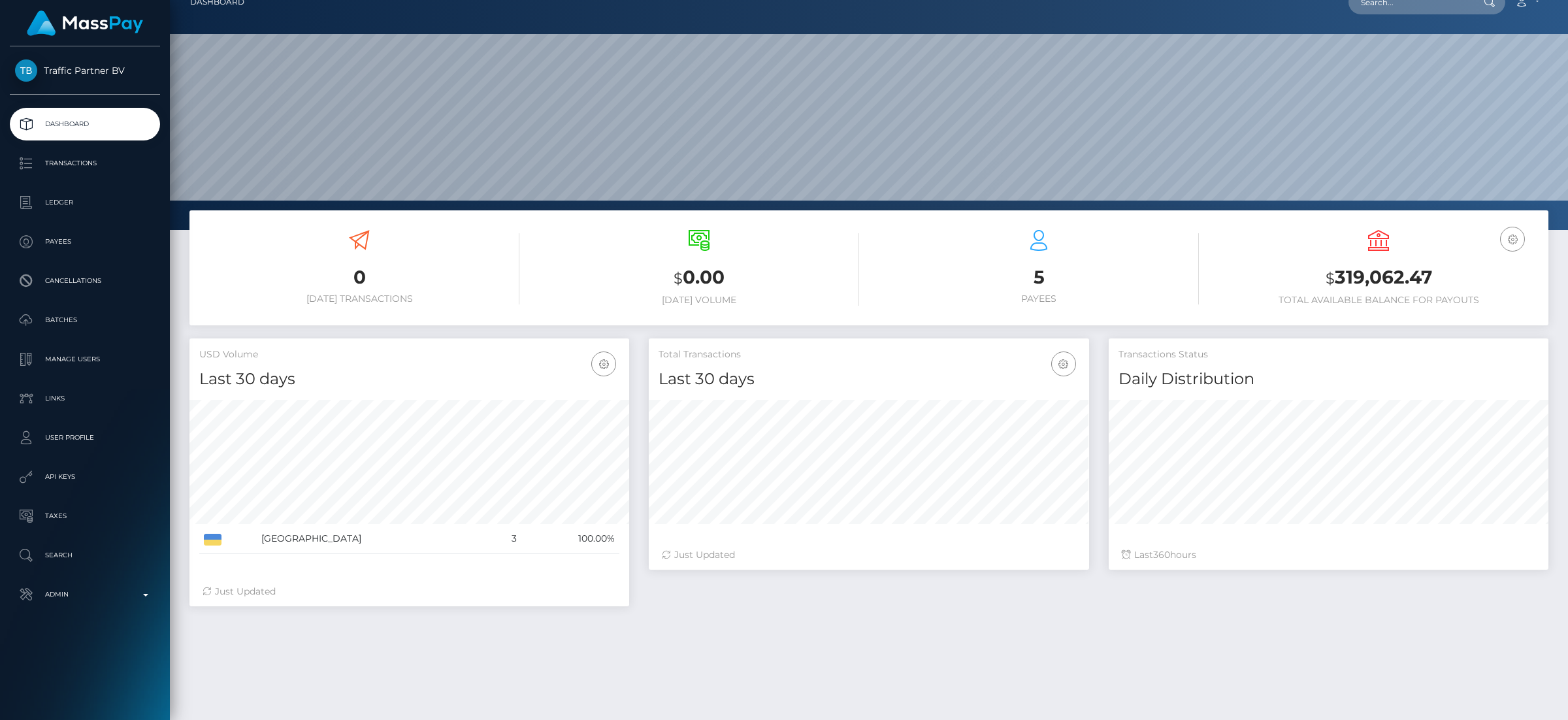
scroll to position [20, 0]
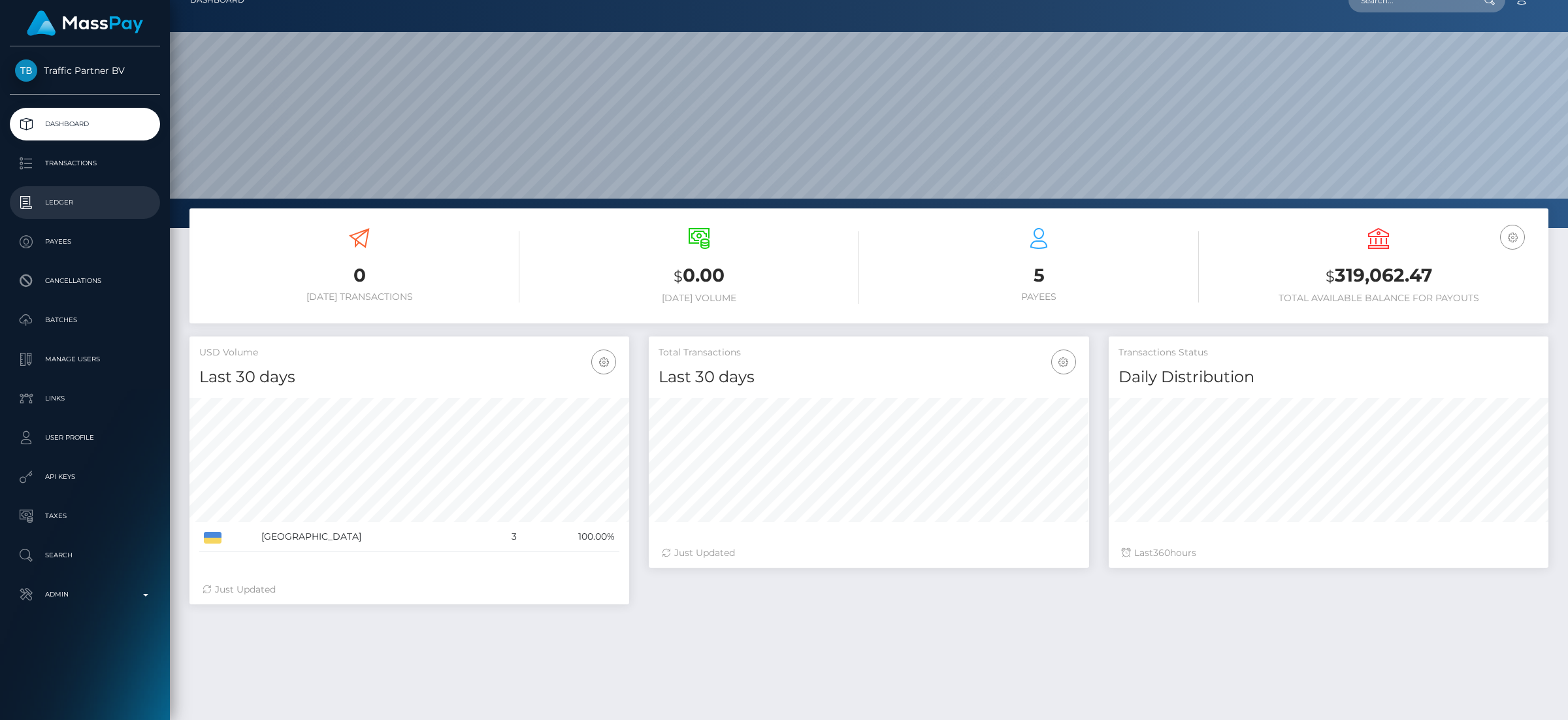
click at [52, 203] on p "Ledger" at bounding box center [85, 202] width 140 height 20
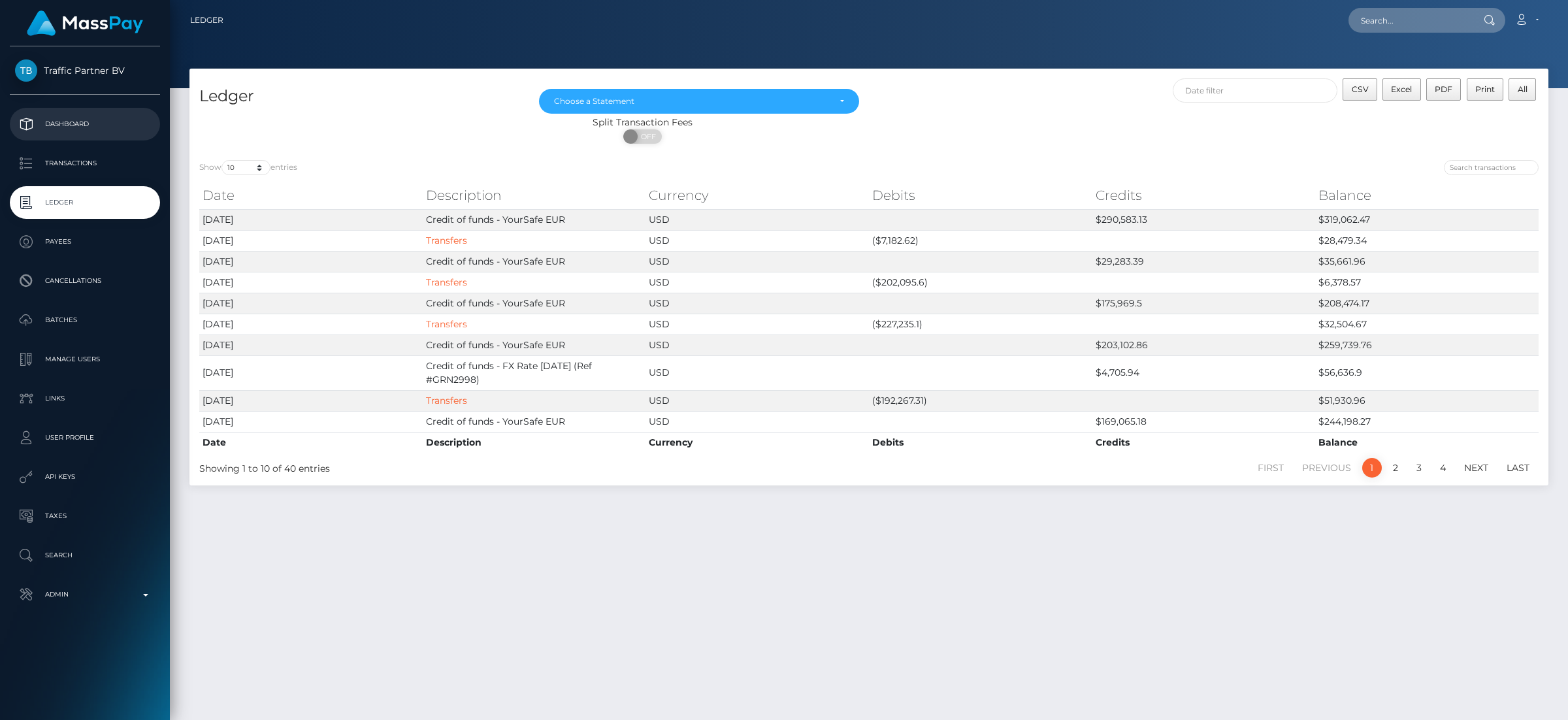
click at [86, 129] on p "Dashboard" at bounding box center [85, 124] width 140 height 20
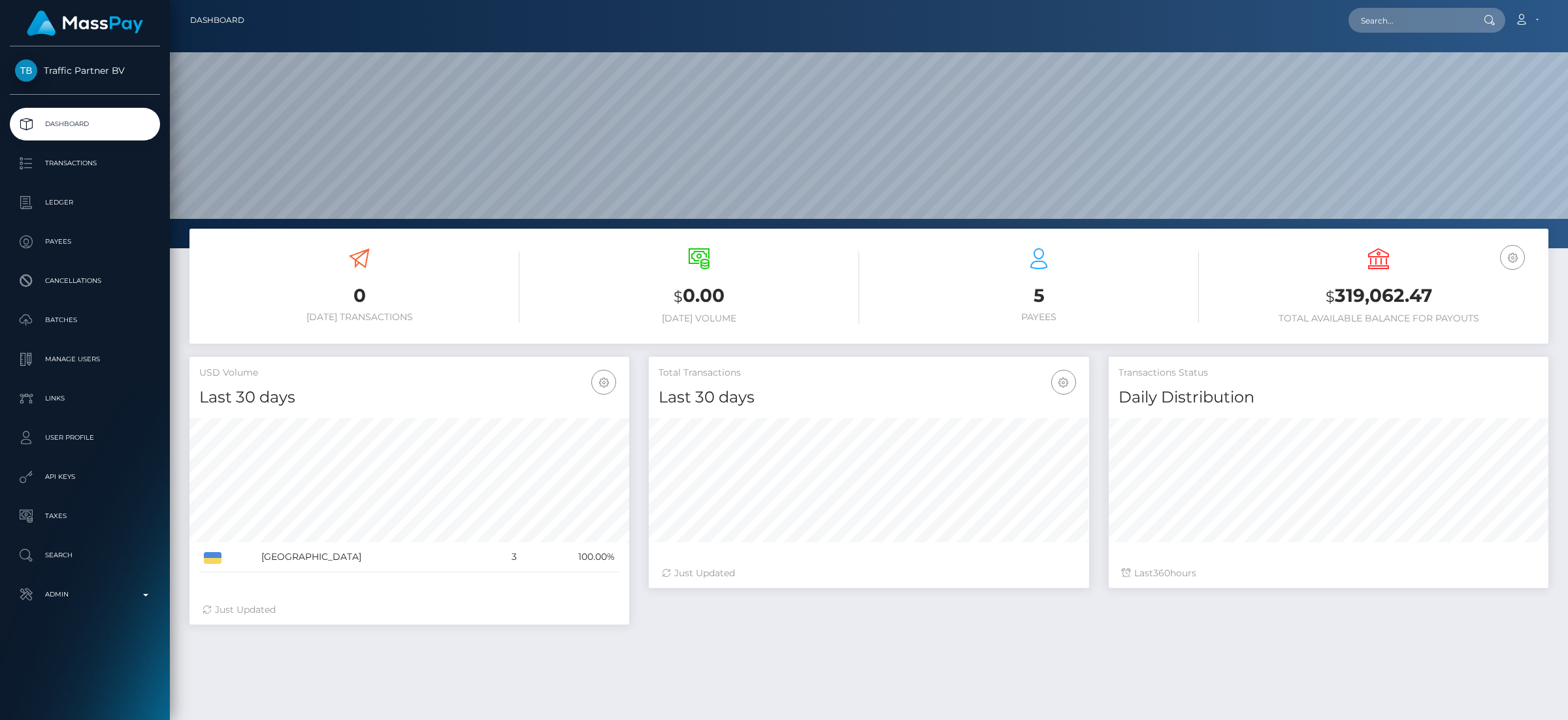
scroll to position [1, 0]
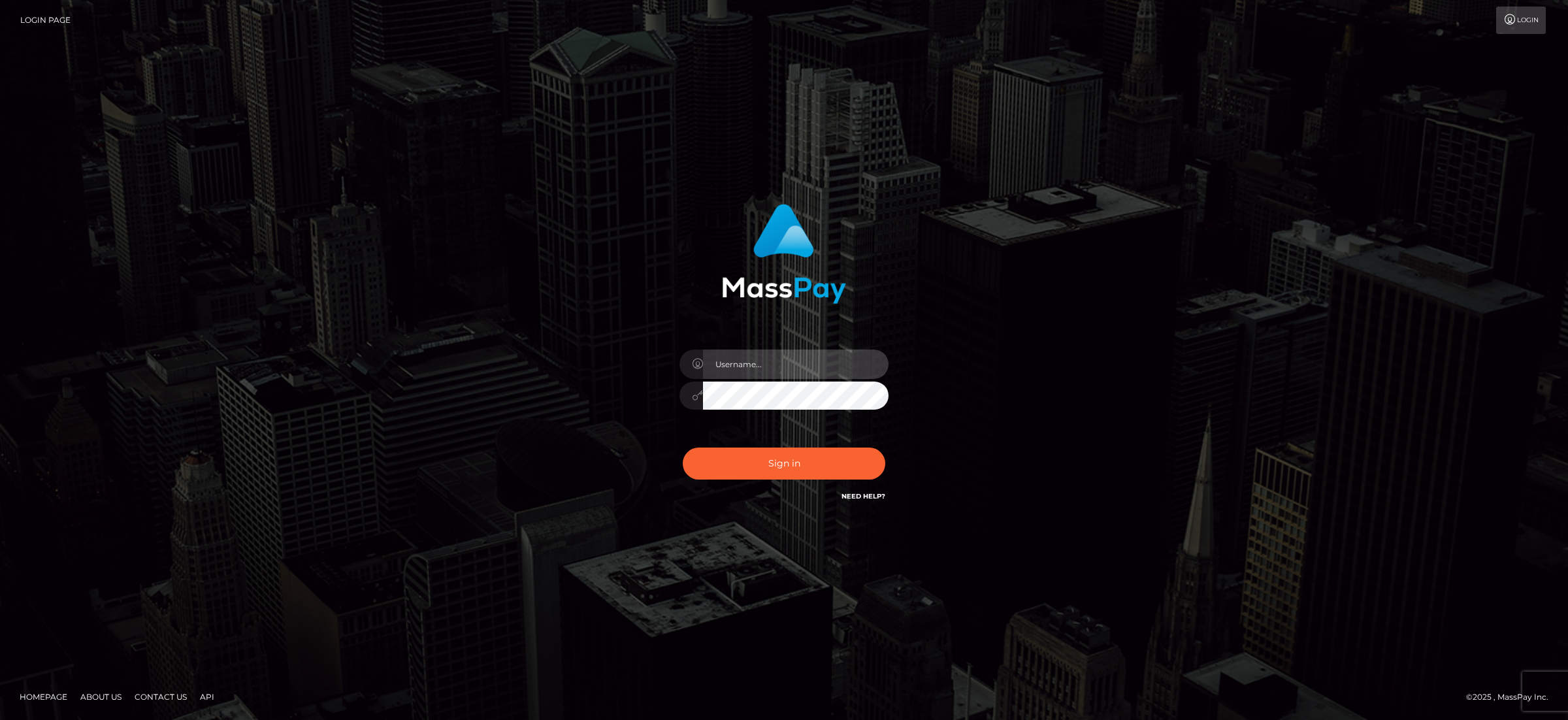
type input "alexism"
